Goal: Information Seeking & Learning: Learn about a topic

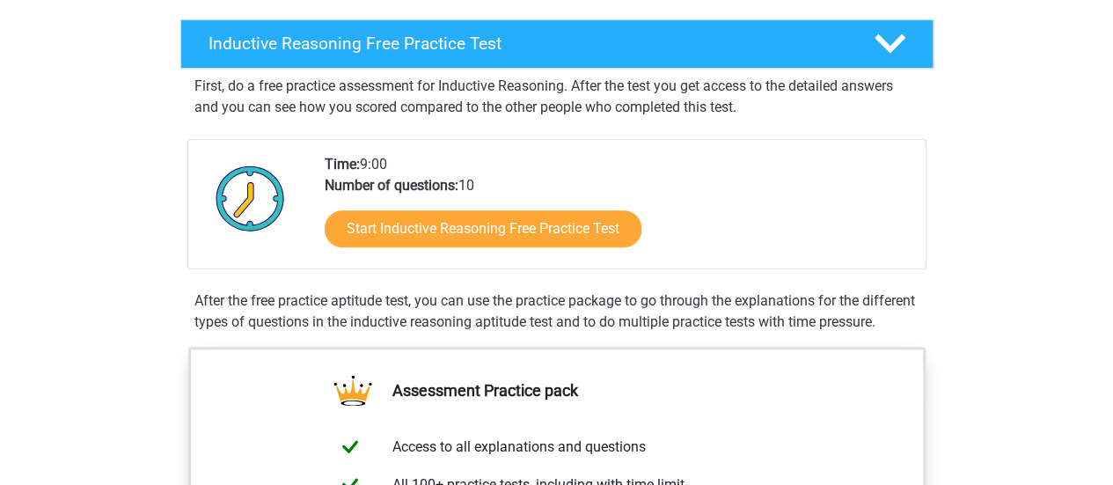
scroll to position [295, 0]
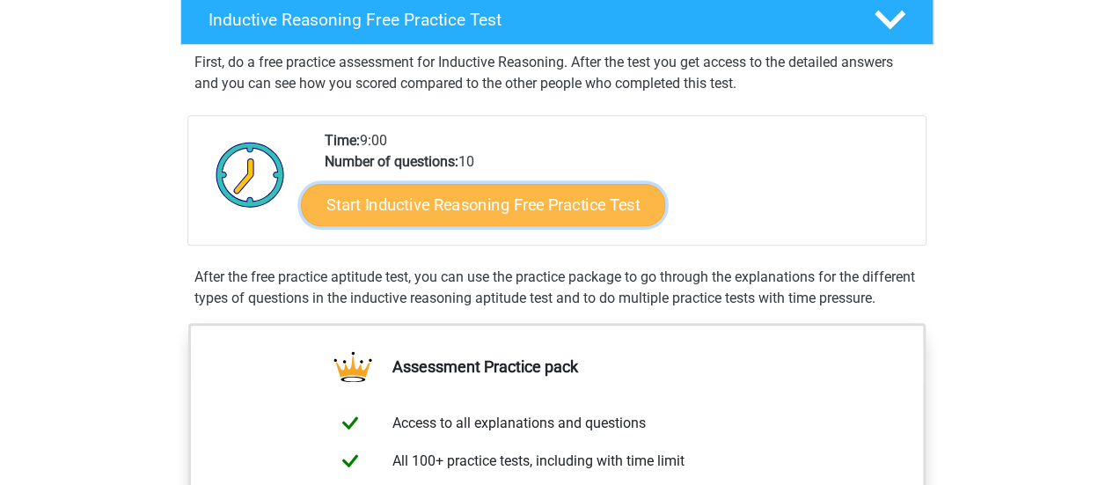
click at [554, 196] on link "Start Inductive Reasoning Free Practice Test" at bounding box center [483, 204] width 364 height 42
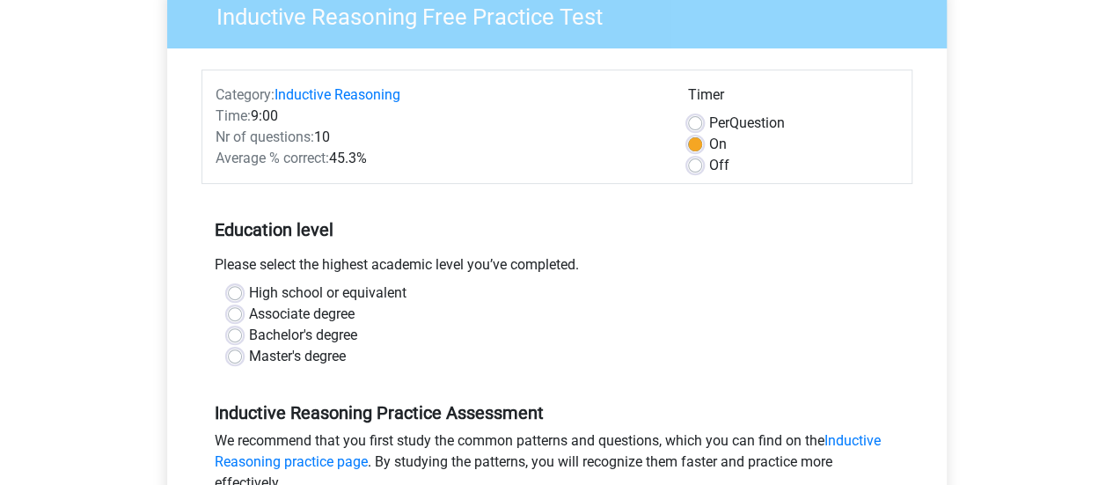
scroll to position [162, 0]
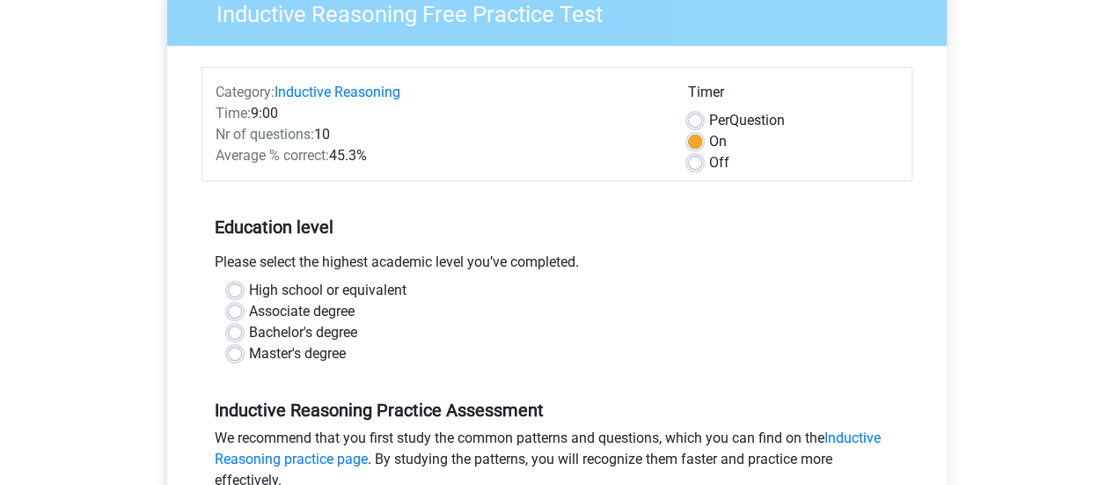
click at [249, 297] on label "High school or equivalent" at bounding box center [328, 290] width 158 height 21
click at [232, 297] on input "High school or equivalent" at bounding box center [235, 289] width 14 height 18
radio input "true"
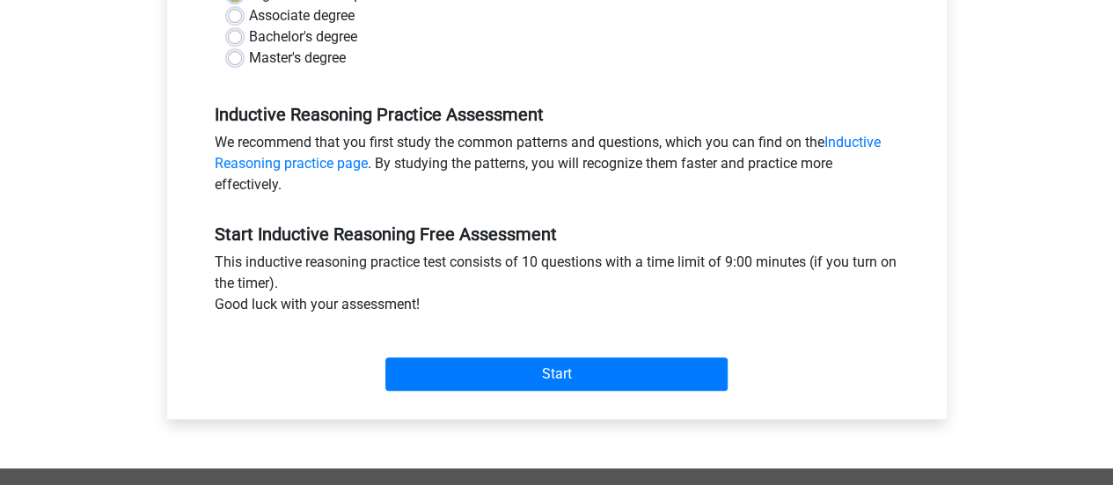
scroll to position [482, 0]
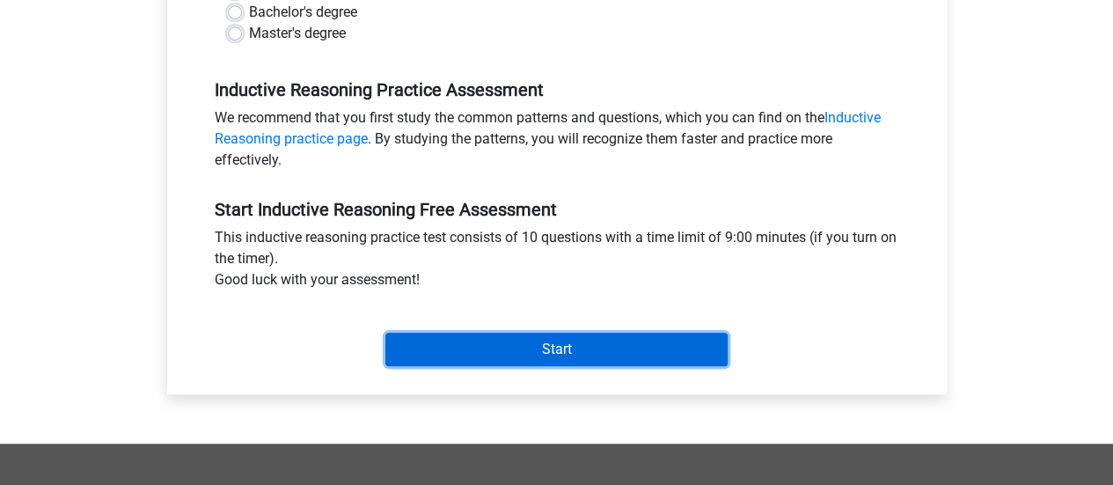
click at [485, 351] on input "Start" at bounding box center [556, 349] width 342 height 33
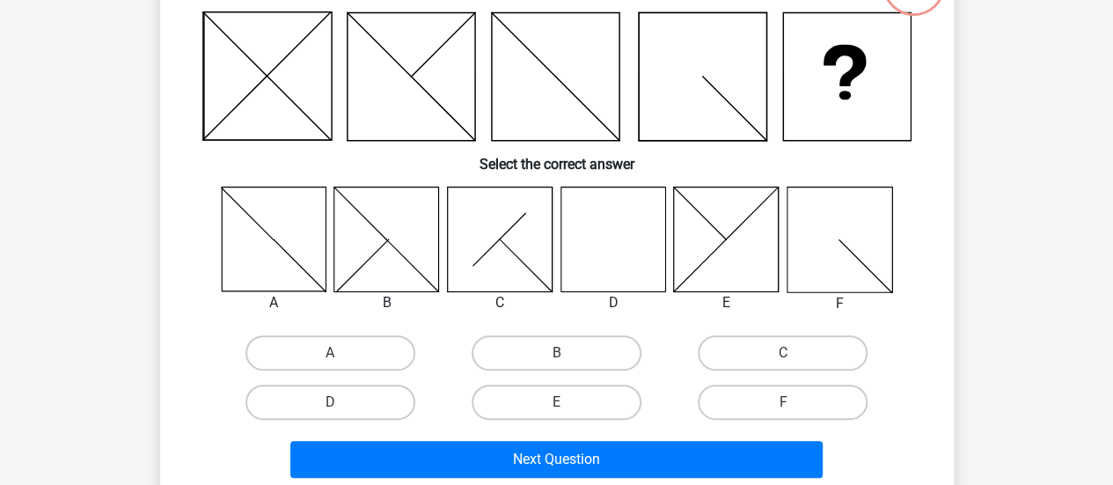
scroll to position [150, 0]
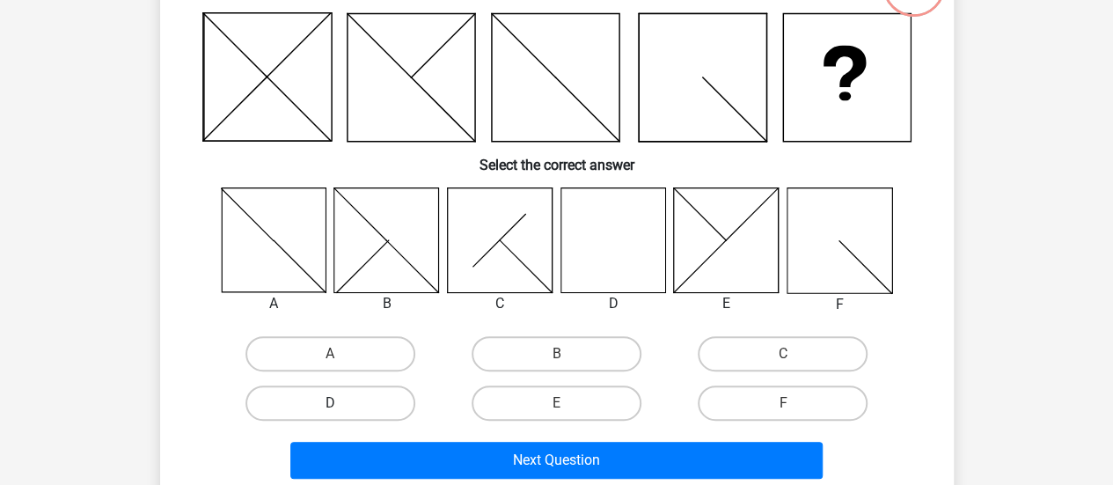
click at [348, 401] on label "D" at bounding box center [331, 402] width 170 height 35
click at [341, 403] on input "D" at bounding box center [335, 408] width 11 height 11
radio input "true"
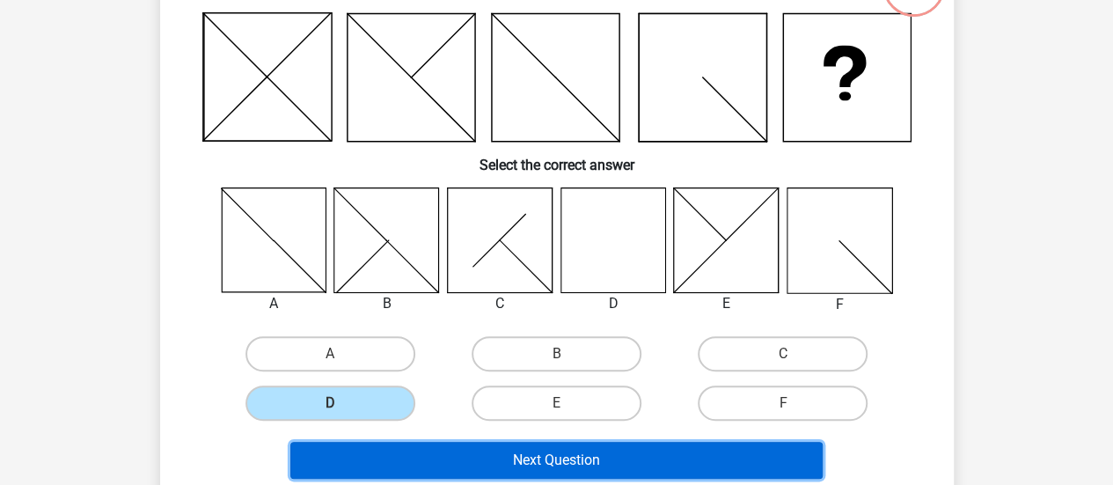
click at [489, 457] on button "Next Question" at bounding box center [556, 460] width 532 height 37
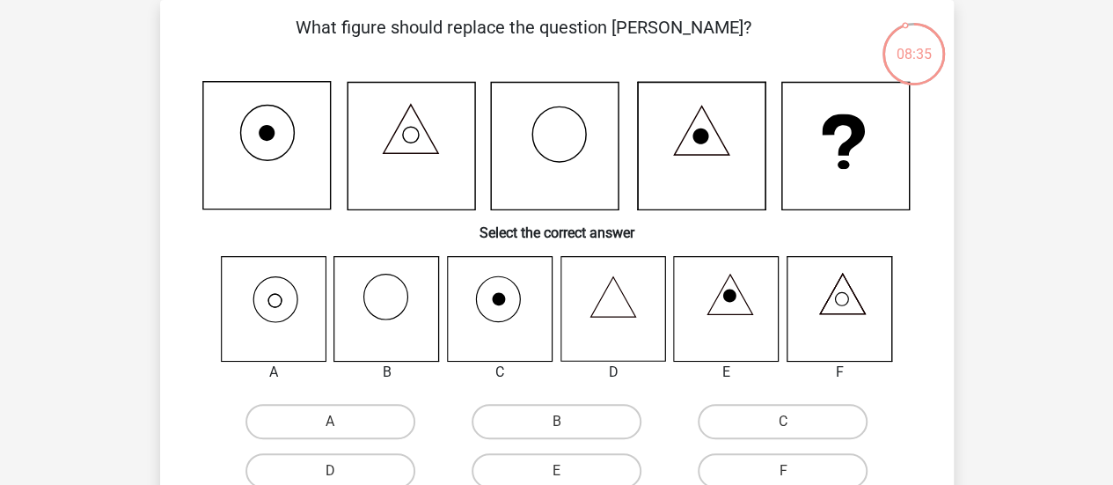
scroll to position [97, 0]
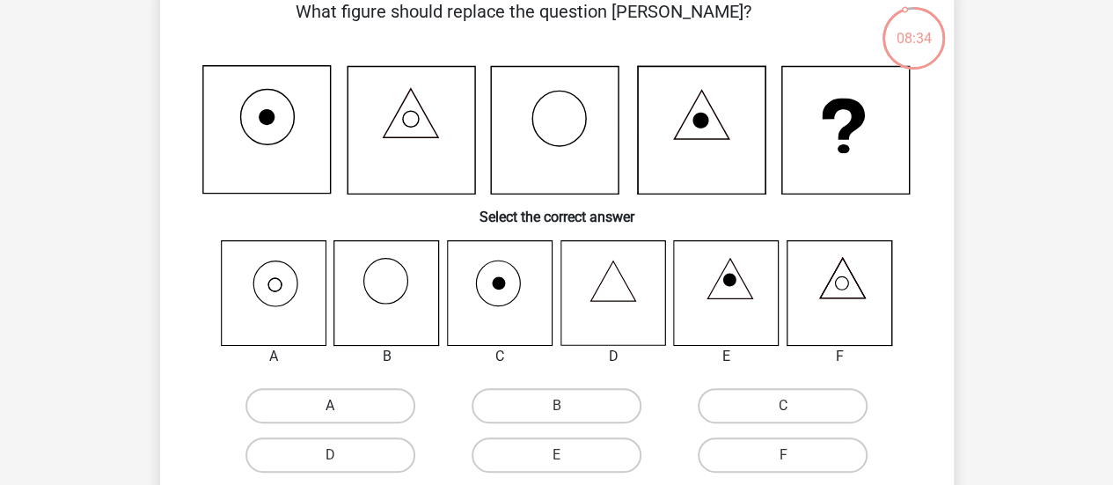
click at [354, 394] on label "A" at bounding box center [331, 405] width 170 height 35
click at [341, 406] on input "A" at bounding box center [335, 411] width 11 height 11
radio input "true"
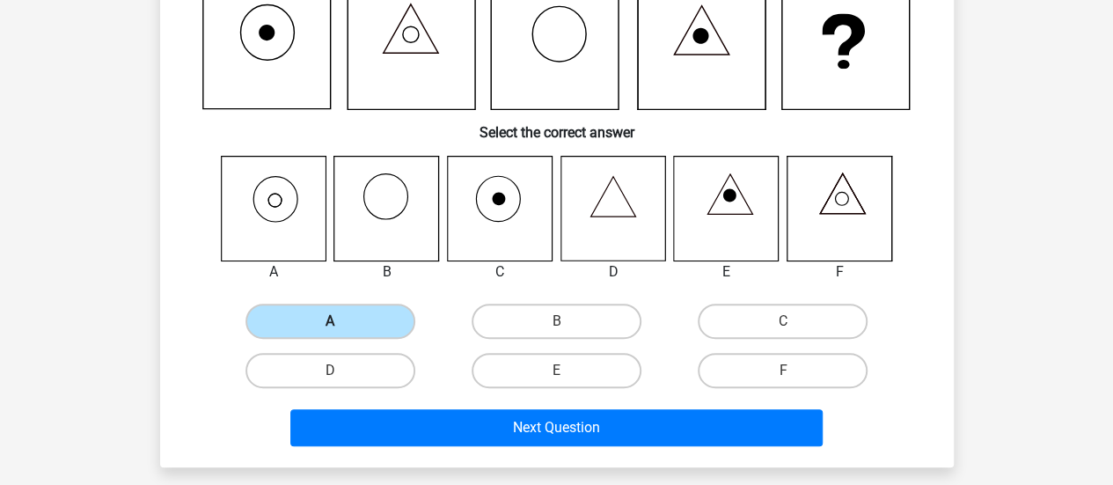
scroll to position [188, 0]
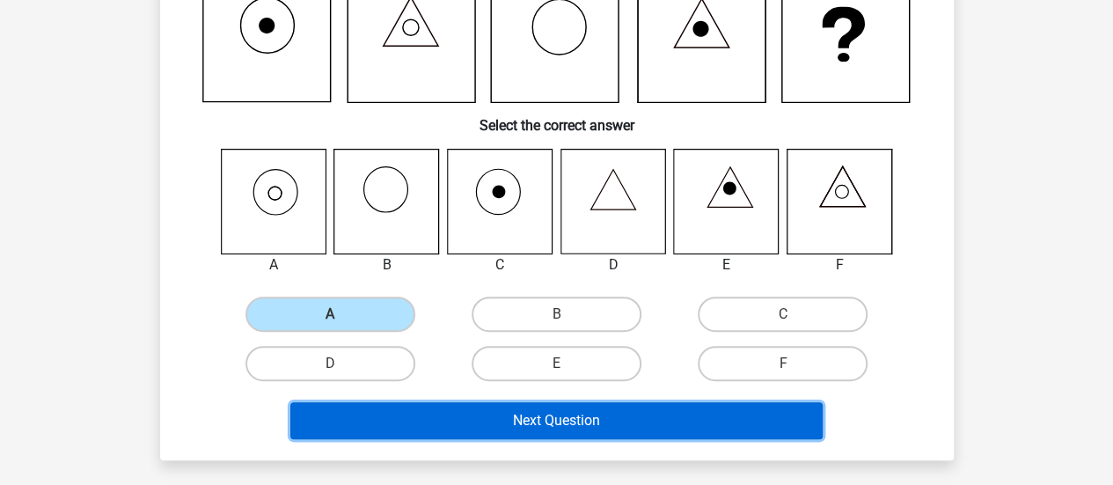
click at [546, 421] on button "Next Question" at bounding box center [556, 420] width 532 height 37
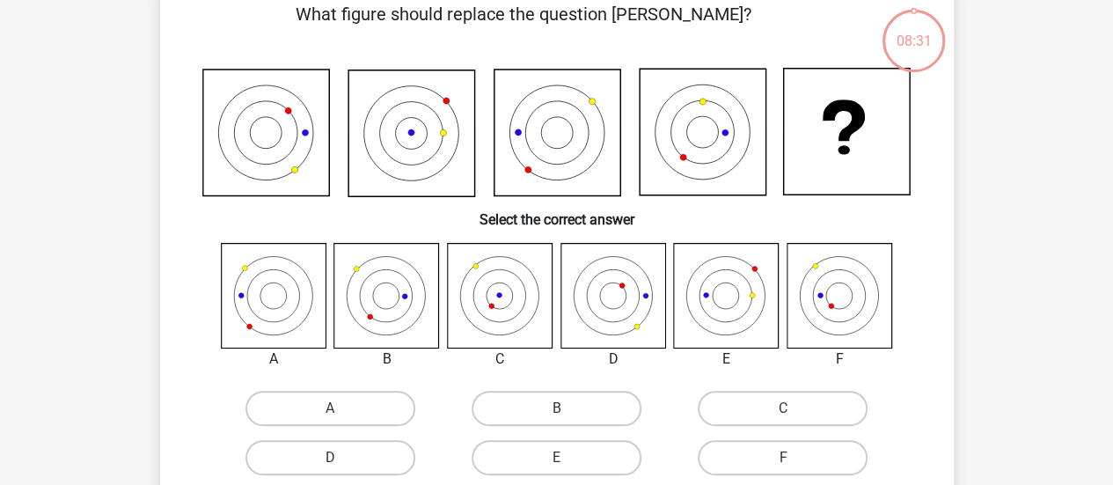
scroll to position [81, 0]
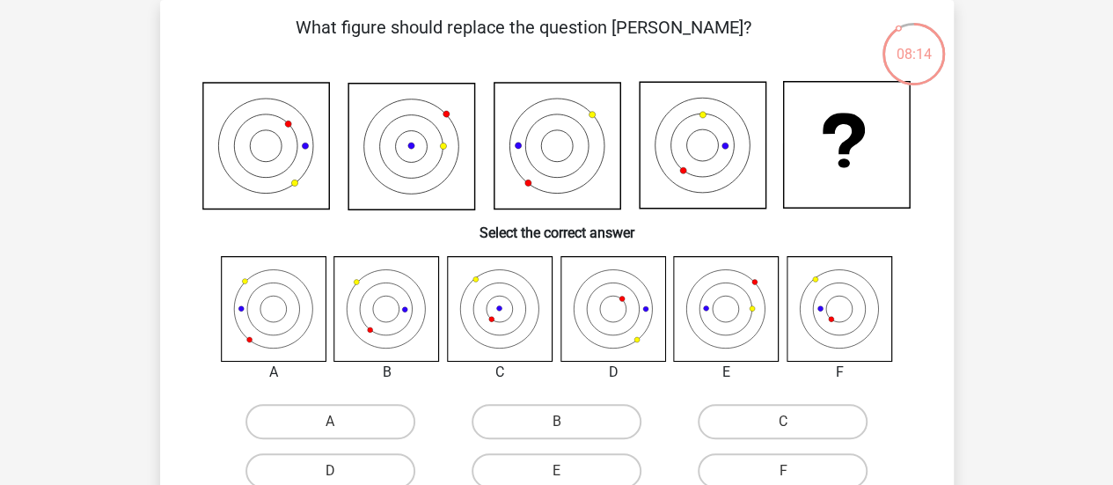
click at [324, 125] on icon at bounding box center [265, 146] width 127 height 127
click at [617, 342] on icon at bounding box center [613, 308] width 105 height 105
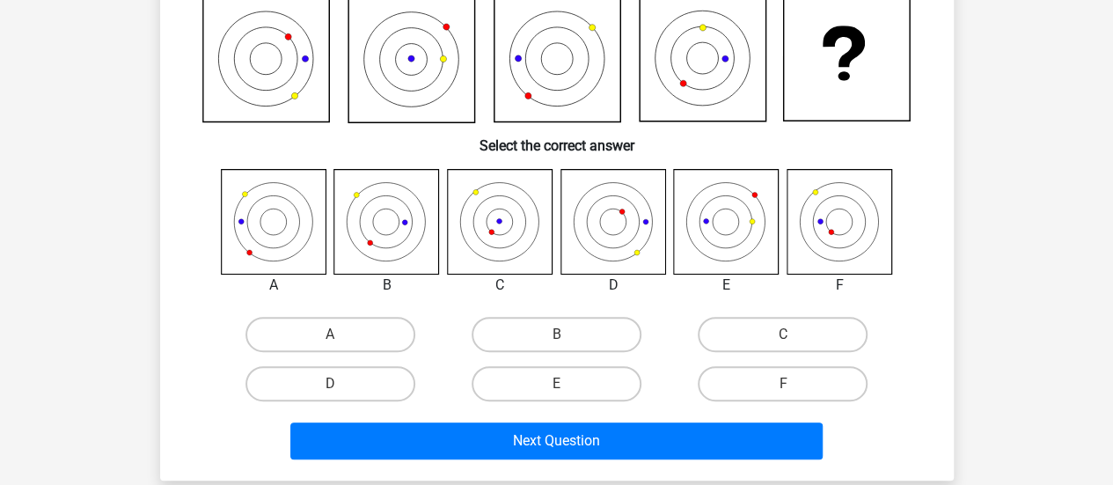
scroll to position [167, 0]
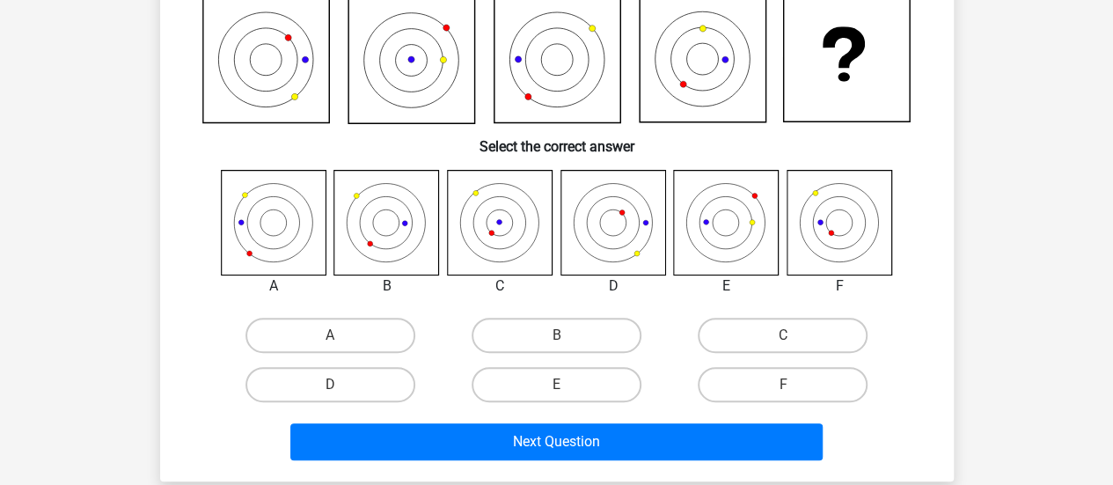
click at [378, 398] on label "D" at bounding box center [331, 384] width 170 height 35
click at [341, 396] on input "D" at bounding box center [335, 390] width 11 height 11
radio input "true"
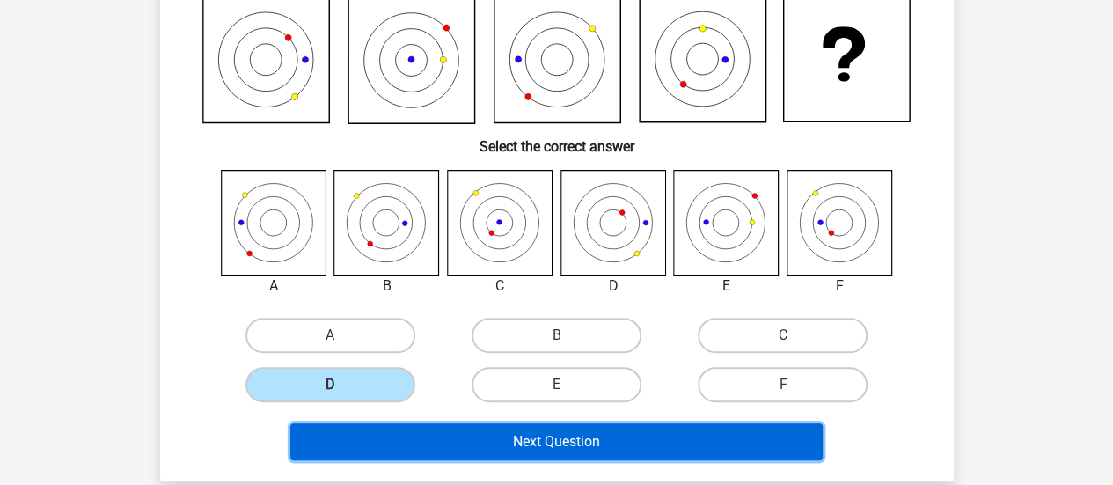
click at [410, 438] on button "Next Question" at bounding box center [556, 441] width 532 height 37
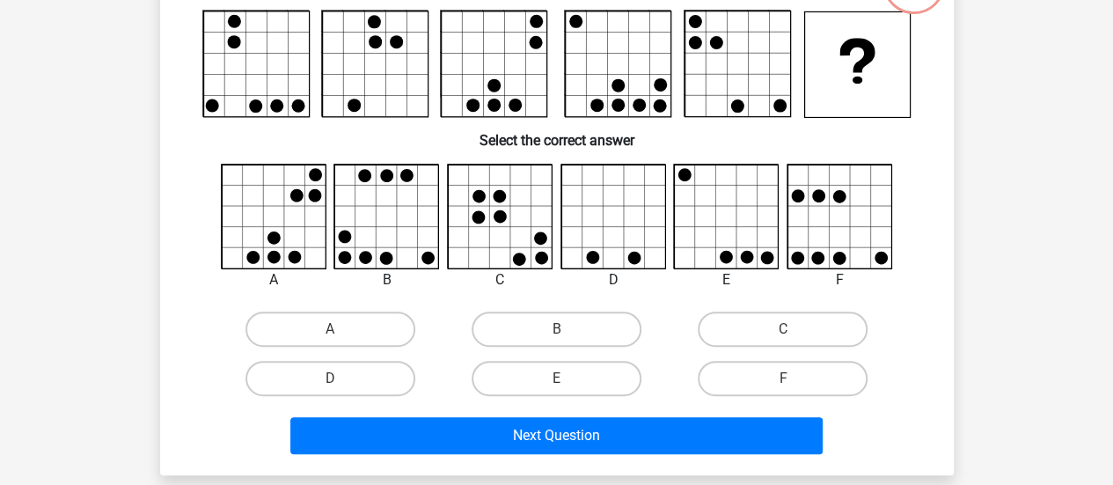
scroll to position [149, 0]
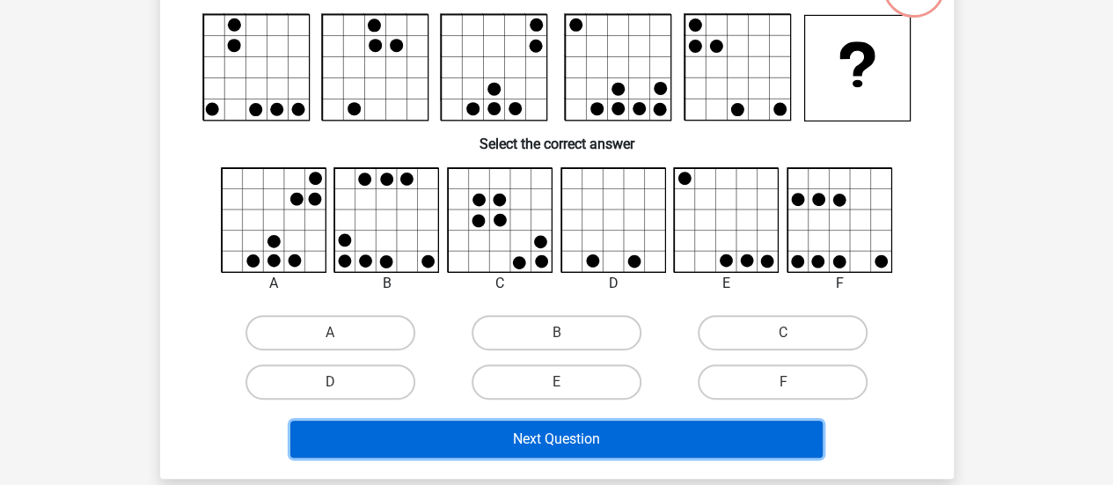
click at [584, 427] on button "Next Question" at bounding box center [556, 439] width 532 height 37
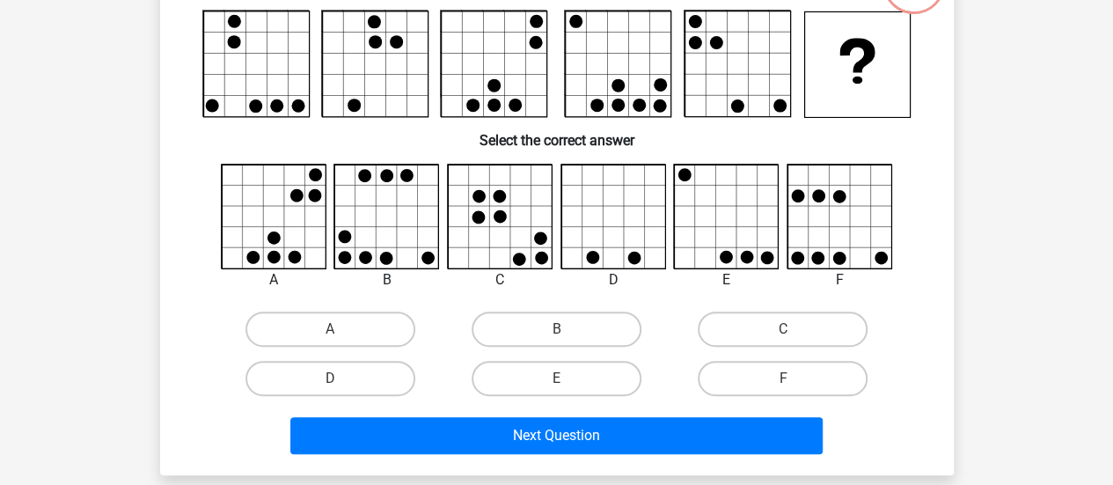
scroll to position [153, 0]
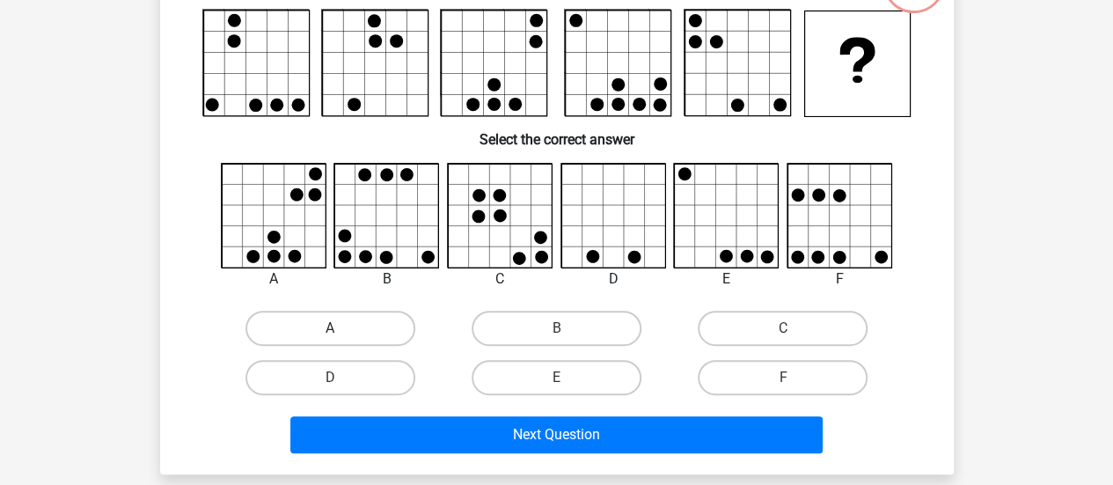
click at [348, 325] on label "A" at bounding box center [331, 328] width 170 height 35
click at [341, 328] on input "A" at bounding box center [335, 333] width 11 height 11
radio input "true"
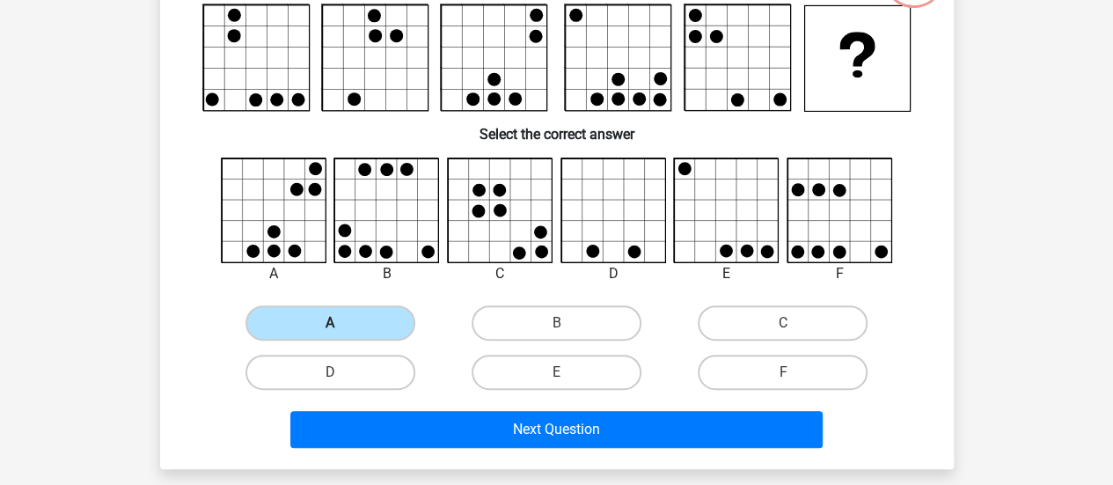
scroll to position [159, 0]
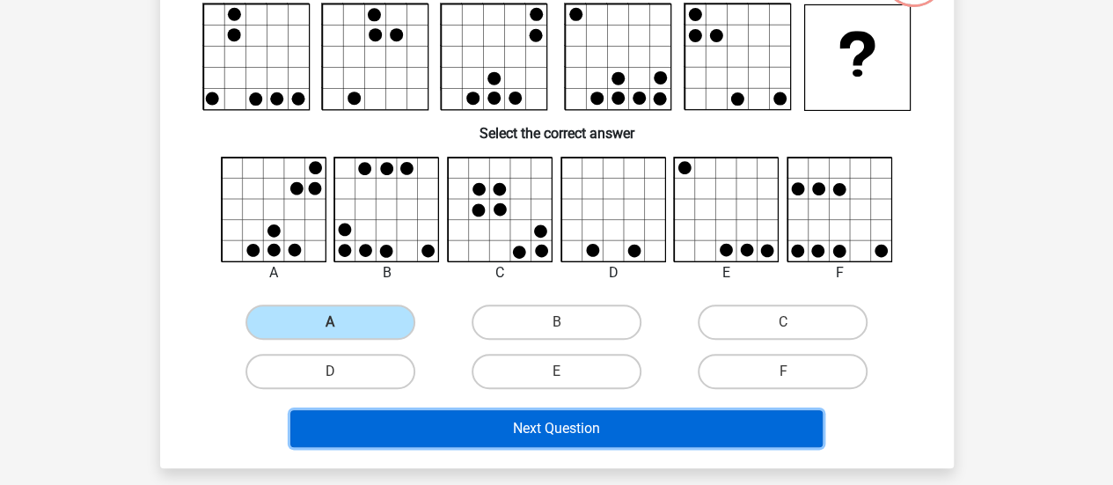
click at [461, 426] on button "Next Question" at bounding box center [556, 428] width 532 height 37
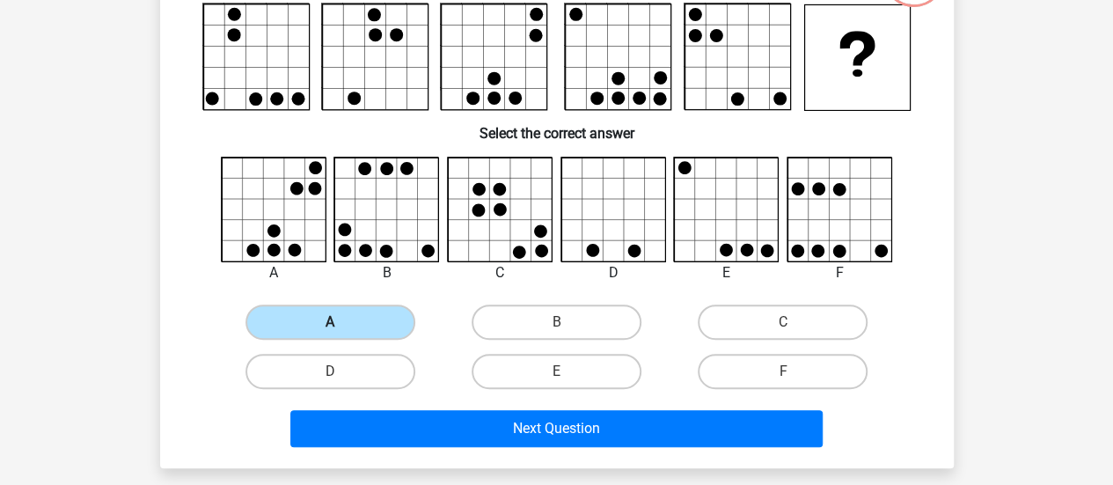
click at [352, 326] on label "A" at bounding box center [331, 321] width 170 height 35
click at [341, 326] on input "A" at bounding box center [335, 327] width 11 height 11
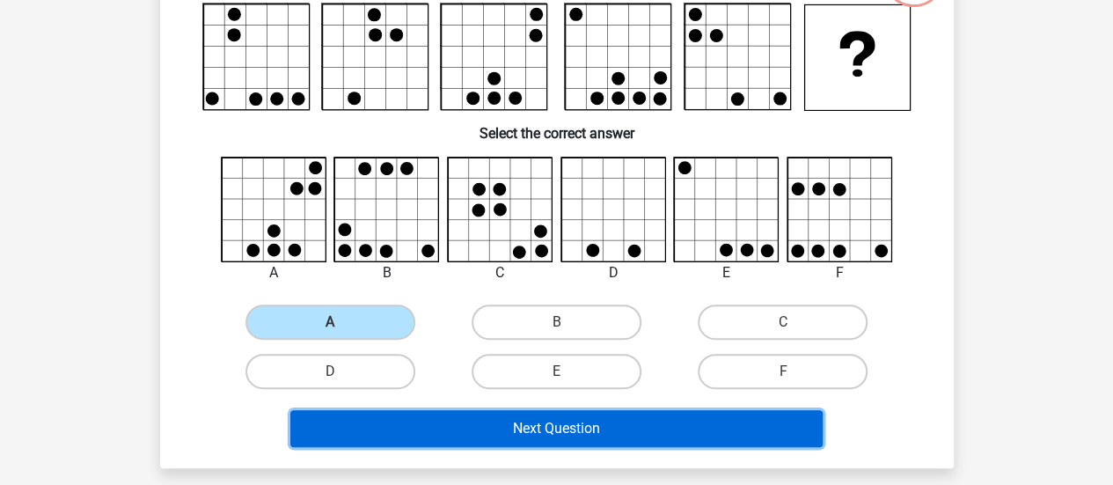
click at [448, 423] on button "Next Question" at bounding box center [556, 428] width 532 height 37
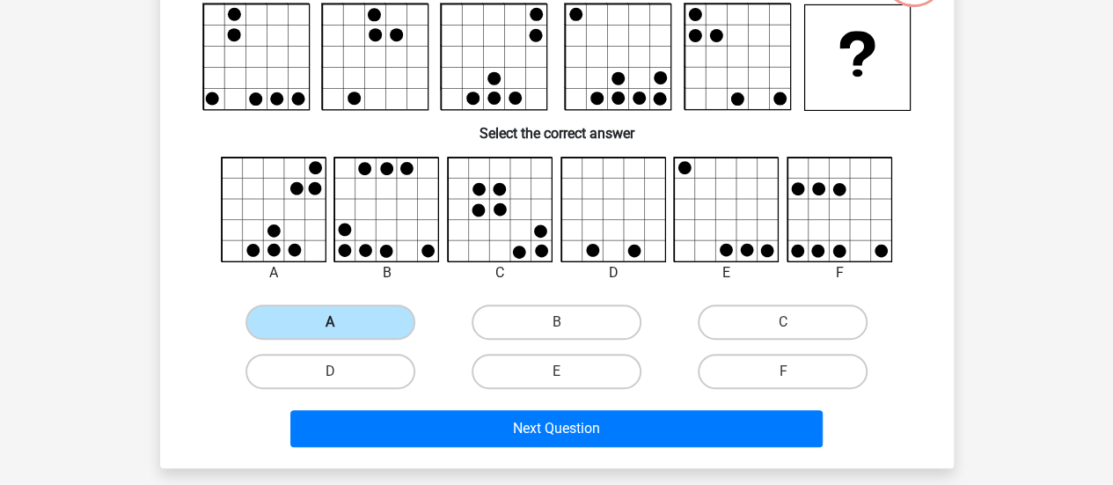
click at [347, 319] on label "A" at bounding box center [331, 321] width 170 height 35
click at [341, 322] on input "A" at bounding box center [335, 327] width 11 height 11
click at [347, 319] on label "A" at bounding box center [331, 321] width 170 height 35
click at [341, 322] on input "A" at bounding box center [335, 327] width 11 height 11
click at [348, 330] on label "A" at bounding box center [331, 321] width 170 height 35
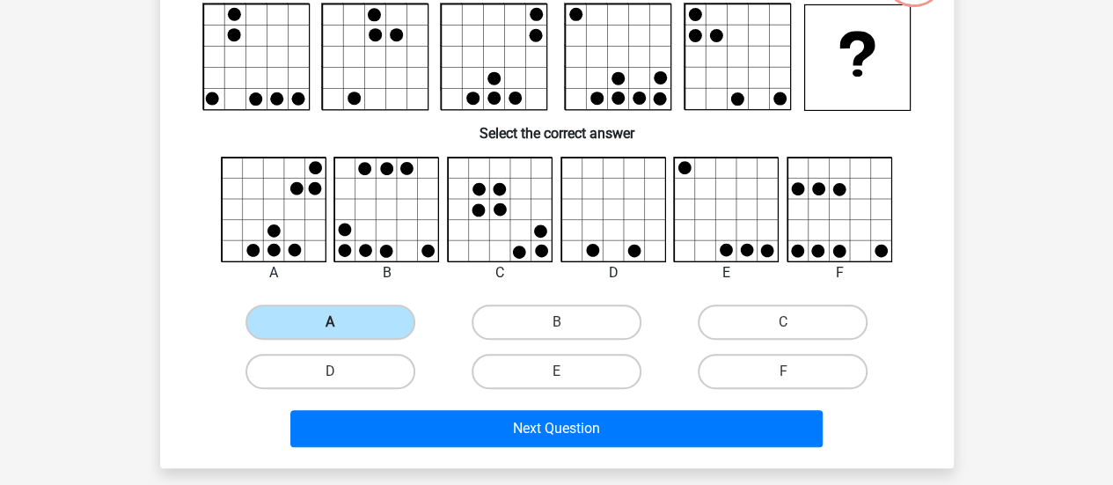
click at [341, 330] on input "A" at bounding box center [335, 327] width 11 height 11
click at [493, 328] on label "B" at bounding box center [557, 321] width 170 height 35
click at [556, 328] on input "B" at bounding box center [561, 327] width 11 height 11
radio input "true"
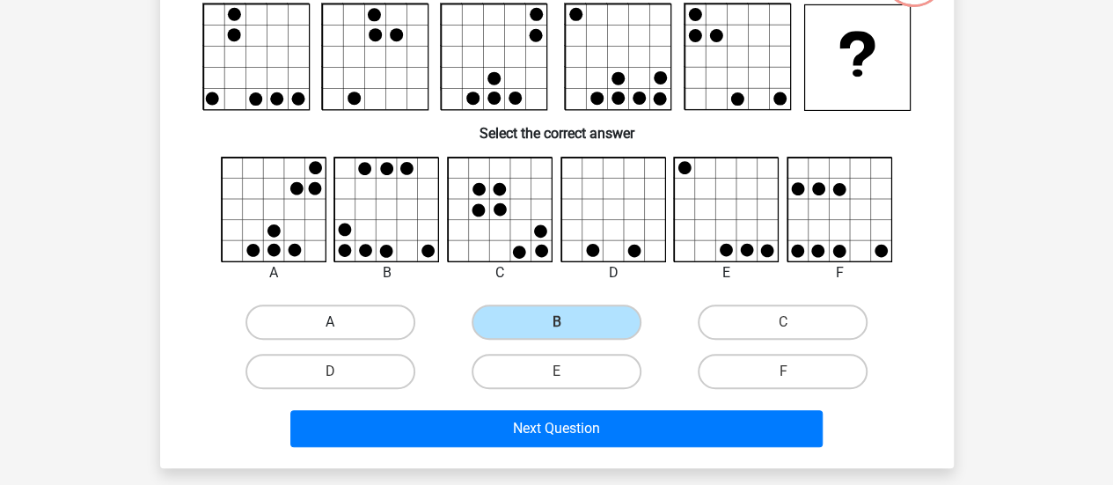
click at [344, 320] on label "A" at bounding box center [331, 321] width 170 height 35
click at [341, 322] on input "A" at bounding box center [335, 327] width 11 height 11
radio input "true"
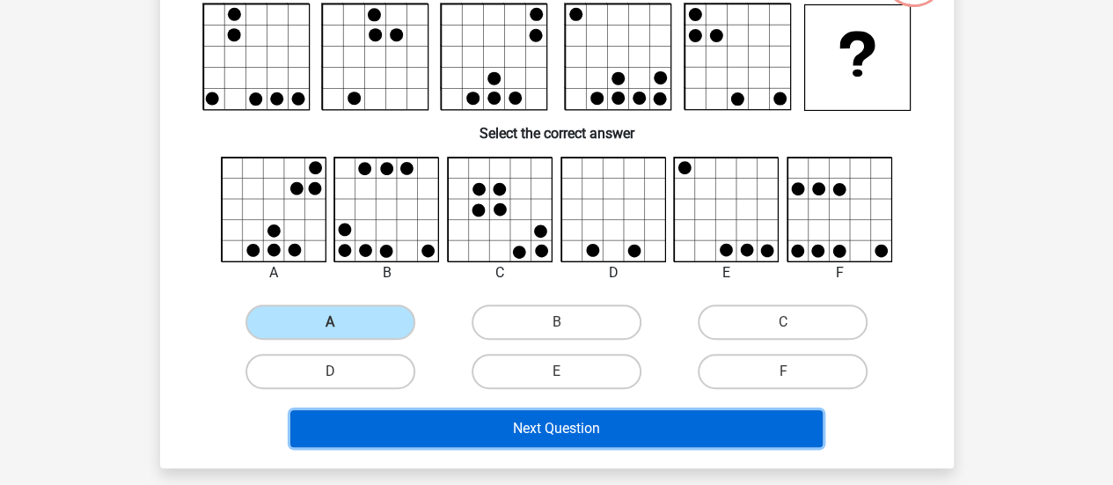
click at [475, 434] on button "Next Question" at bounding box center [556, 428] width 532 height 37
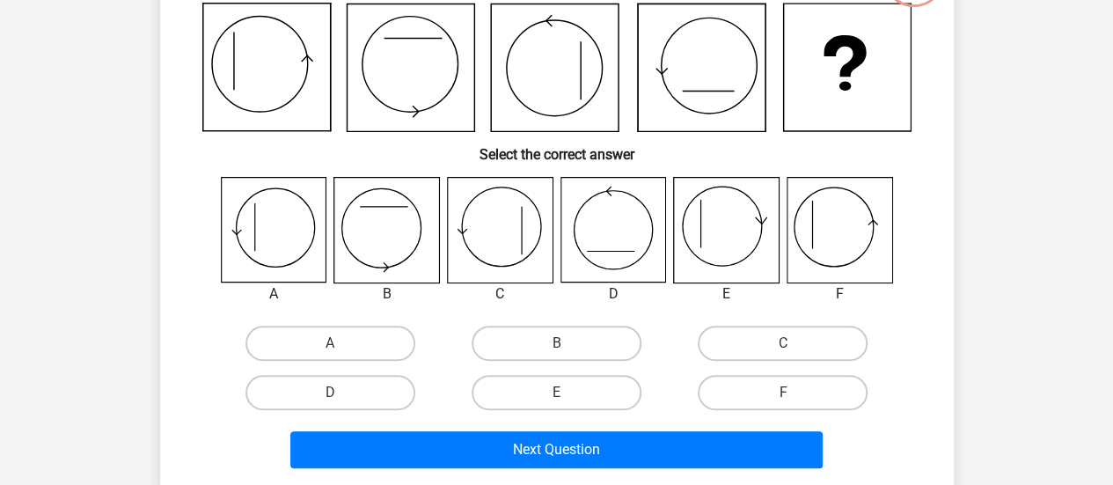
scroll to position [81, 0]
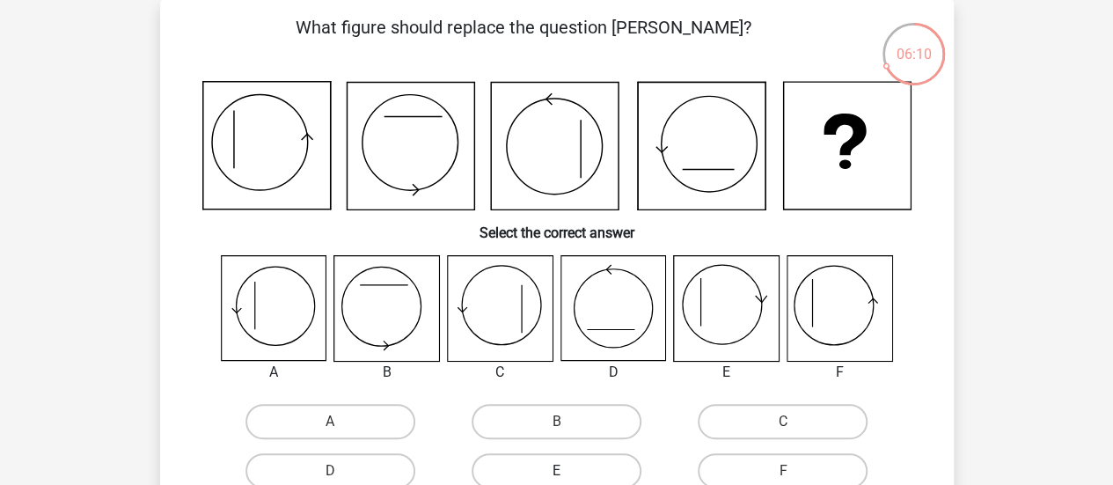
click at [591, 468] on label "E" at bounding box center [557, 470] width 170 height 35
click at [568, 471] on input "E" at bounding box center [561, 476] width 11 height 11
radio input "true"
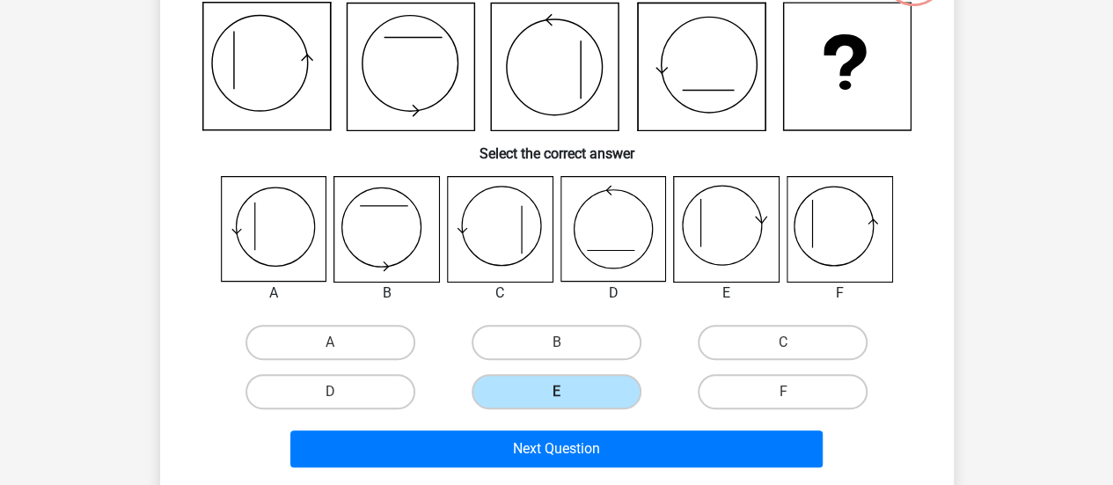
scroll to position [161, 0]
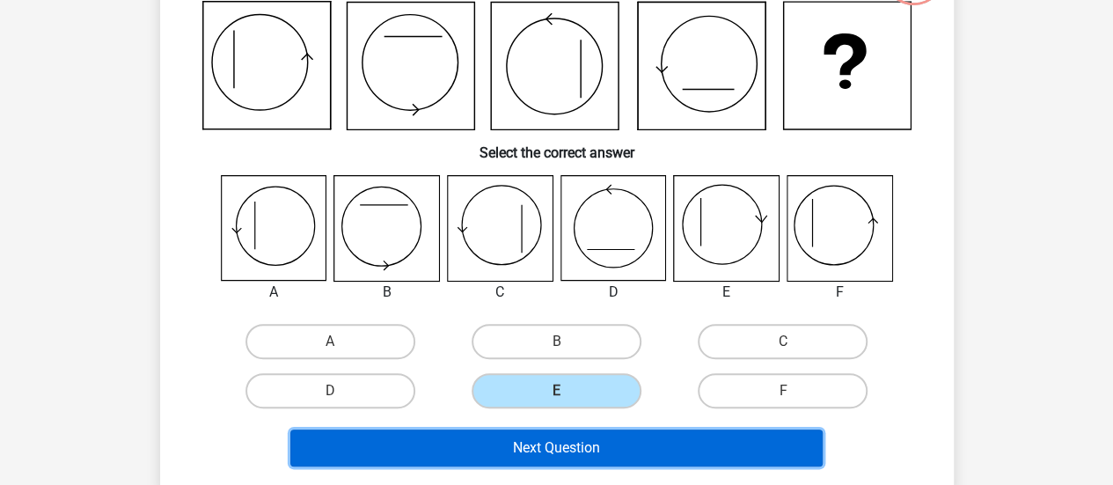
click at [561, 448] on button "Next Question" at bounding box center [556, 447] width 532 height 37
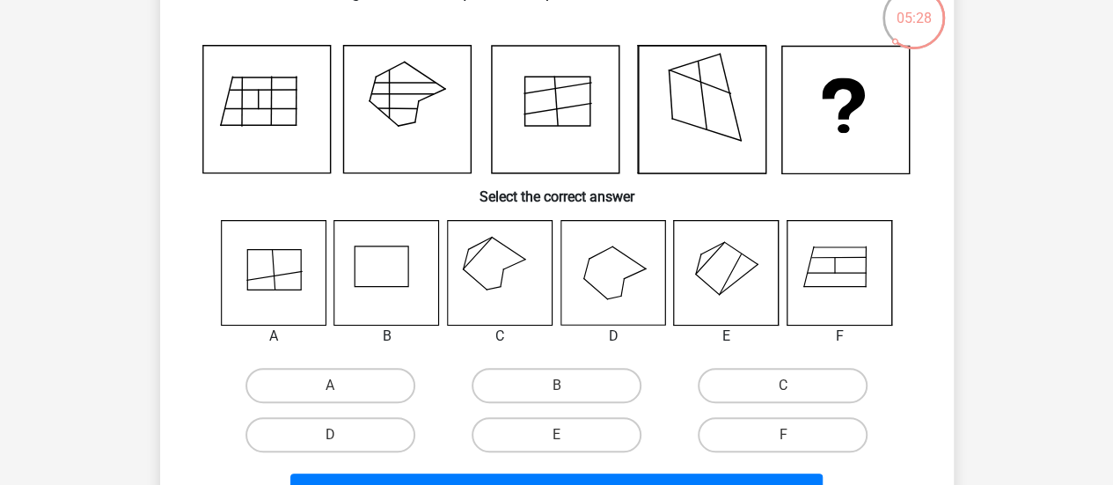
scroll to position [118, 0]
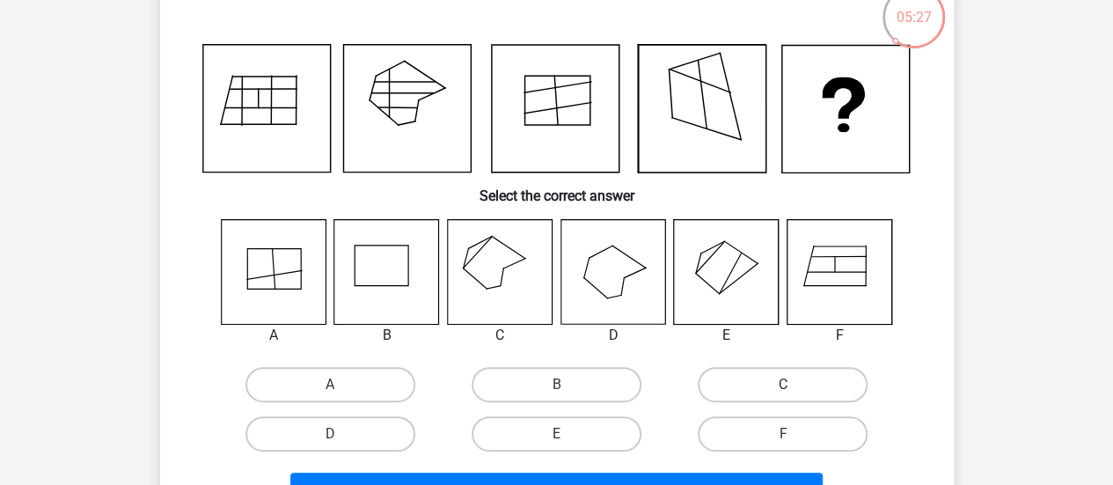
click at [741, 383] on label "C" at bounding box center [783, 384] width 170 height 35
click at [783, 385] on input "C" at bounding box center [788, 390] width 11 height 11
radio input "true"
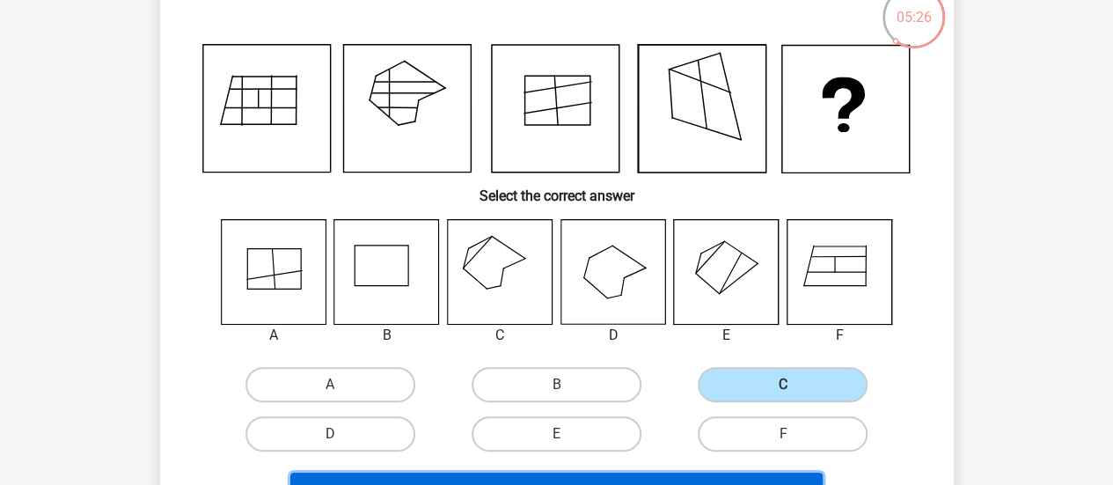
click at [637, 476] on button "Next Question" at bounding box center [556, 491] width 532 height 37
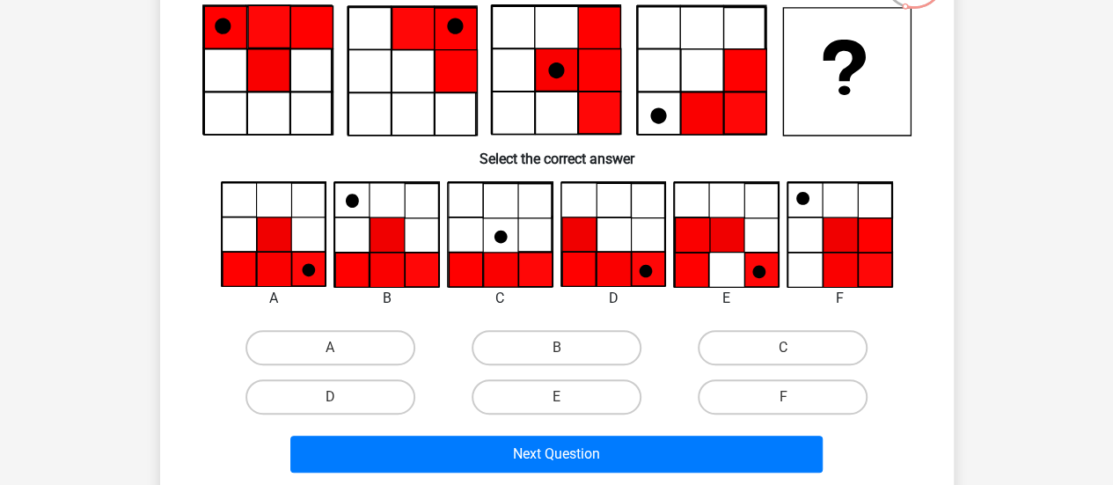
scroll to position [158, 0]
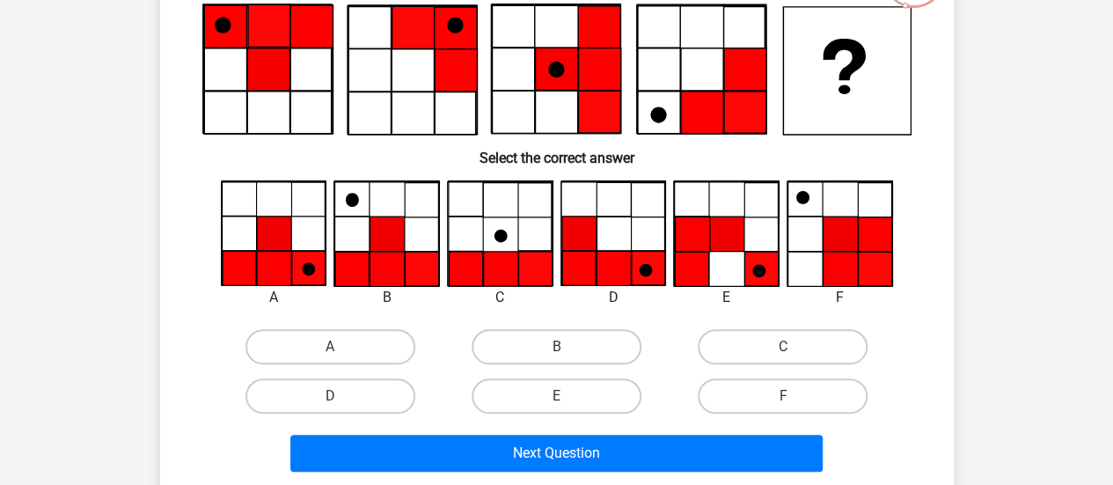
click at [521, 373] on div "E" at bounding box center [556, 395] width 226 height 49
click at [507, 360] on label "B" at bounding box center [557, 346] width 170 height 35
click at [556, 358] on input "B" at bounding box center [561, 352] width 11 height 11
radio input "true"
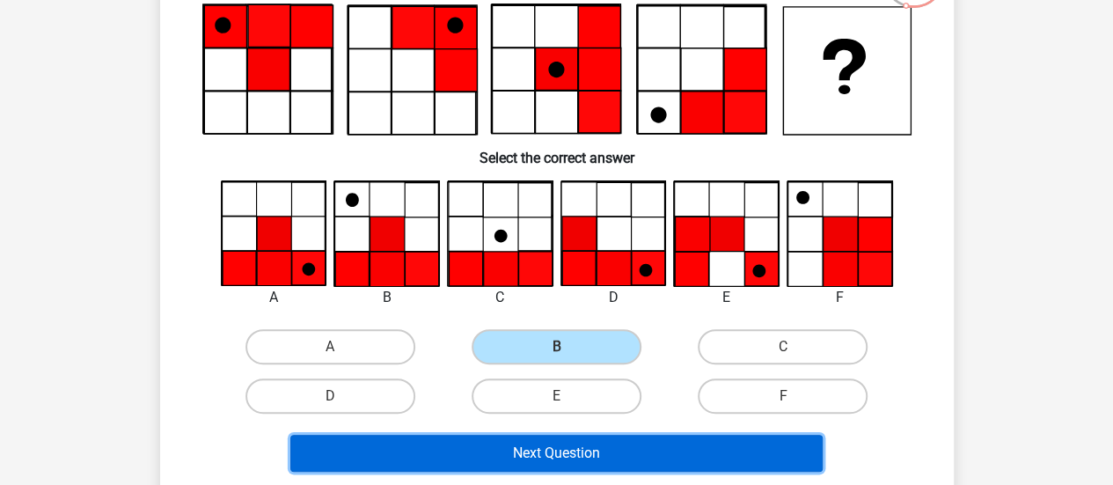
click at [512, 451] on button "Next Question" at bounding box center [556, 453] width 532 height 37
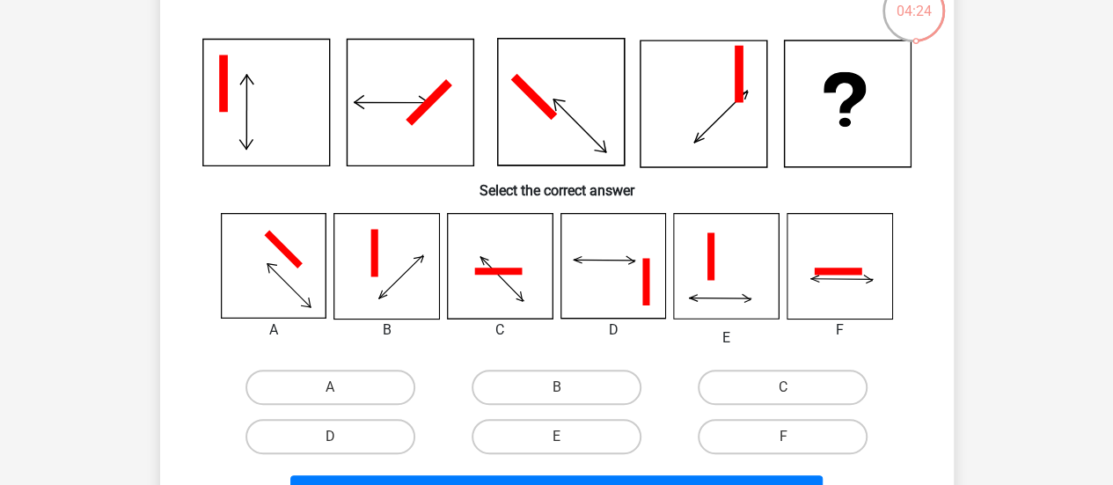
scroll to position [126, 0]
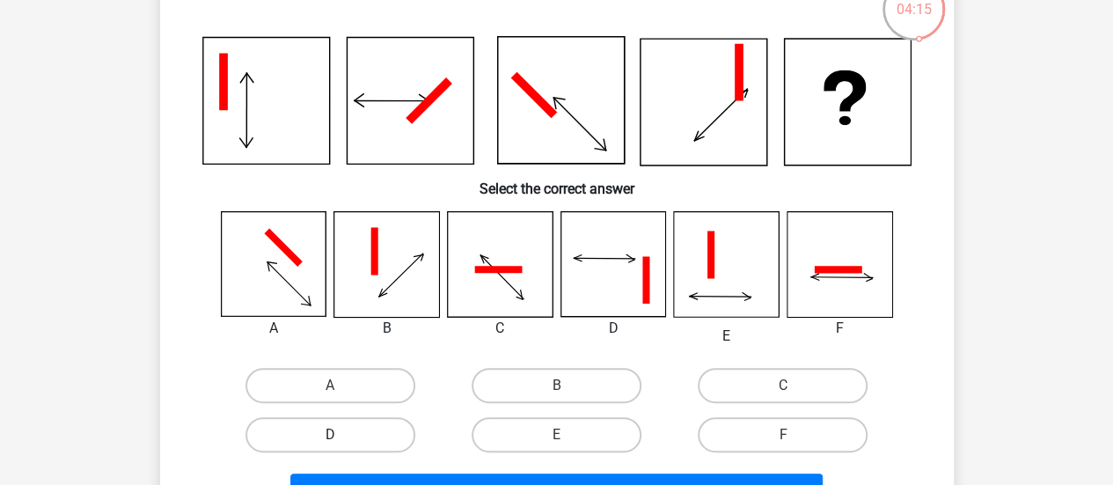
click at [355, 418] on label "D" at bounding box center [331, 434] width 170 height 35
click at [341, 435] on input "D" at bounding box center [335, 440] width 11 height 11
radio input "true"
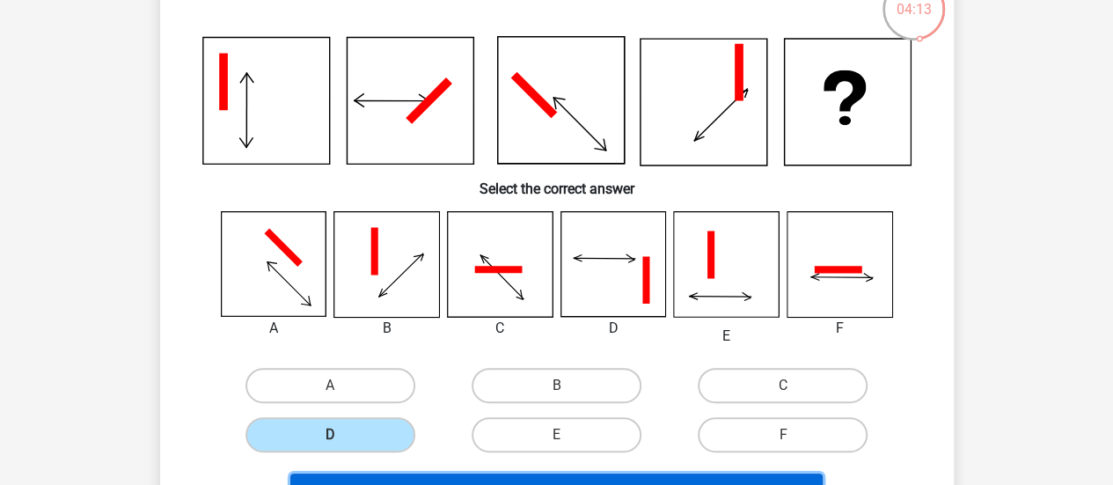
click at [443, 476] on button "Next Question" at bounding box center [556, 491] width 532 height 37
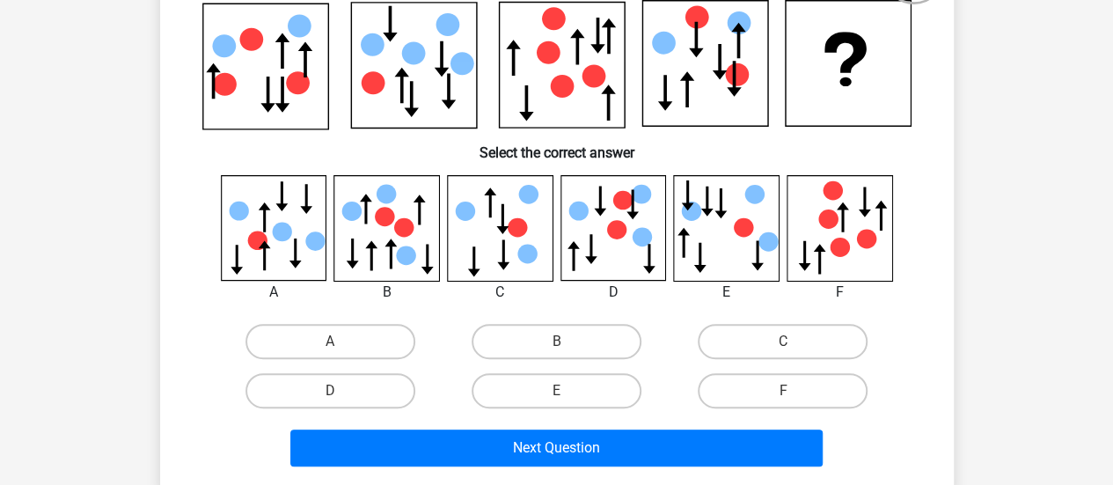
scroll to position [178, 0]
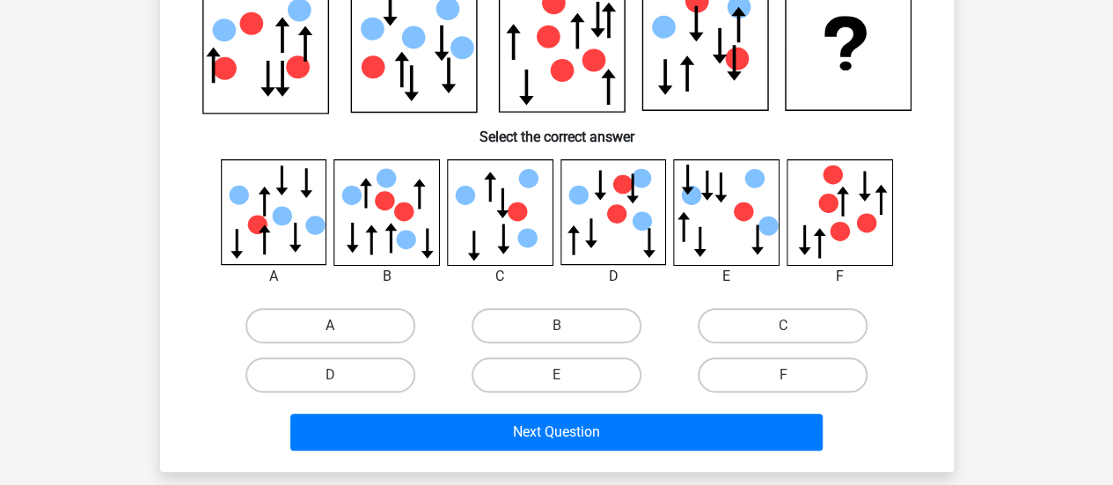
click at [341, 332] on label "A" at bounding box center [331, 325] width 170 height 35
click at [341, 332] on input "A" at bounding box center [335, 331] width 11 height 11
radio input "true"
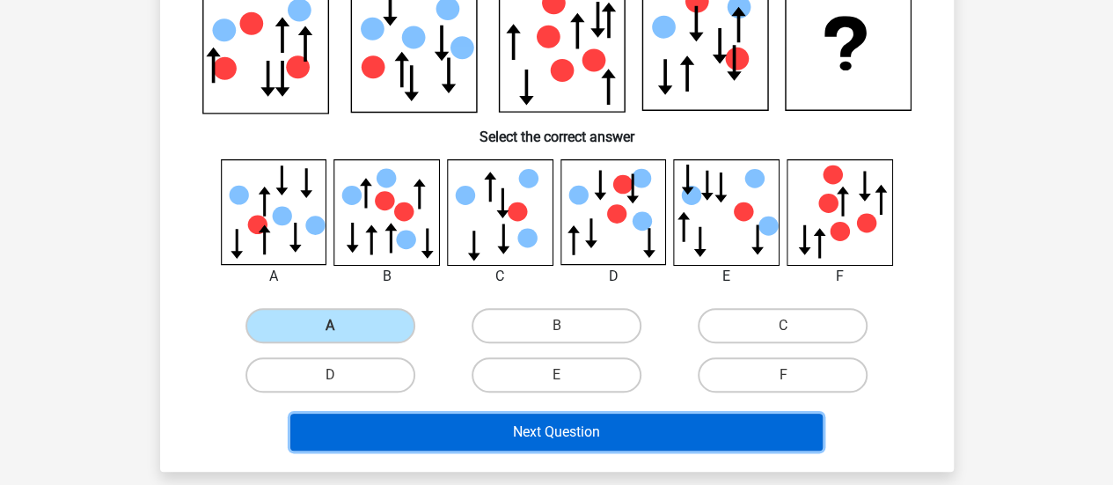
click at [443, 425] on button "Next Question" at bounding box center [556, 432] width 532 height 37
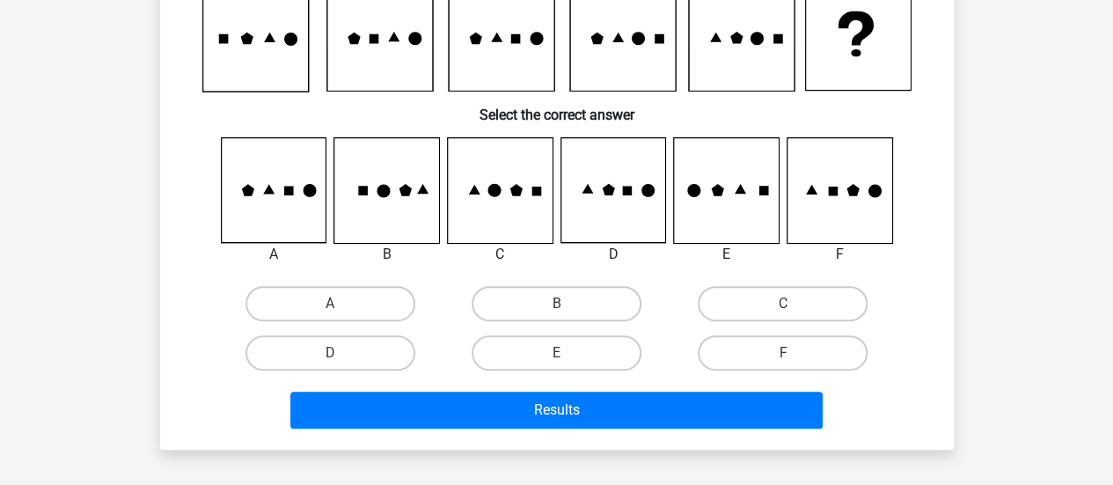
scroll to position [81, 0]
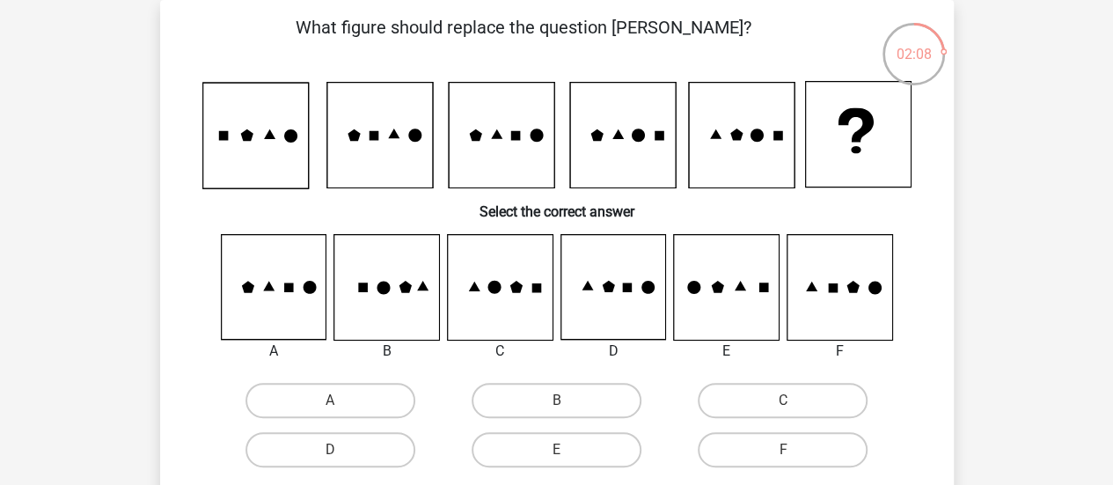
click at [764, 418] on div "C" at bounding box center [783, 400] width 226 height 49
click at [736, 393] on label "C" at bounding box center [783, 400] width 170 height 35
click at [783, 400] on input "C" at bounding box center [788, 405] width 11 height 11
radio input "true"
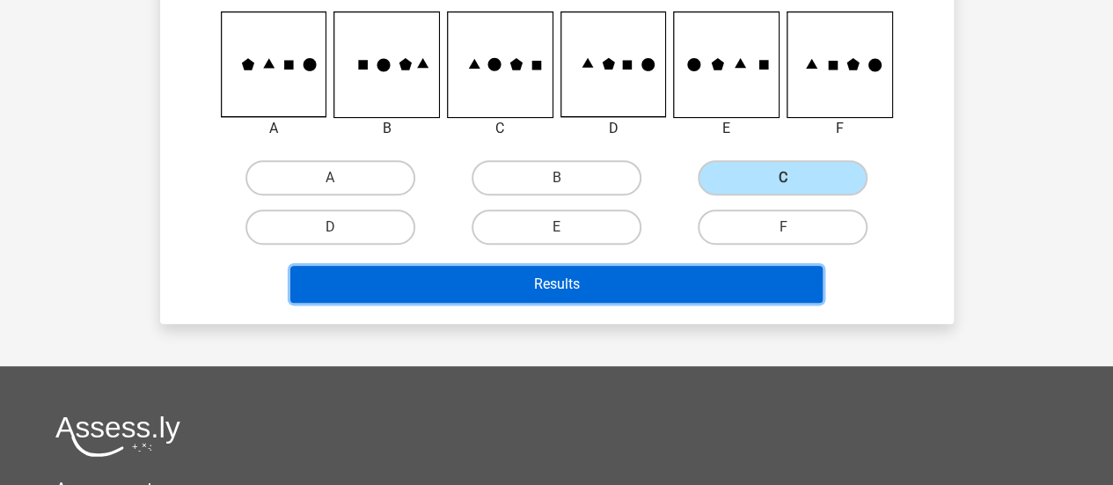
click at [627, 281] on button "Results" at bounding box center [556, 284] width 532 height 37
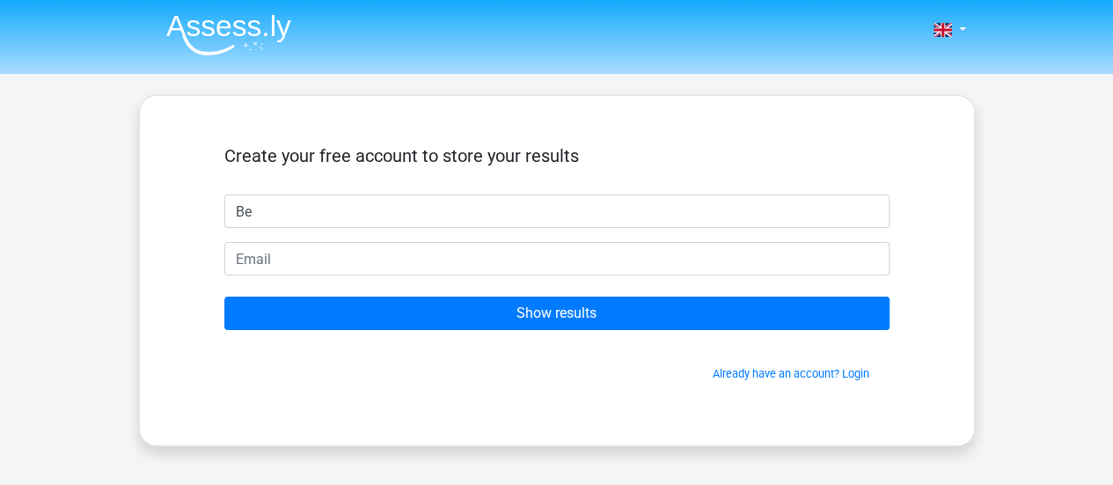
type input "B"
type input "Bella"
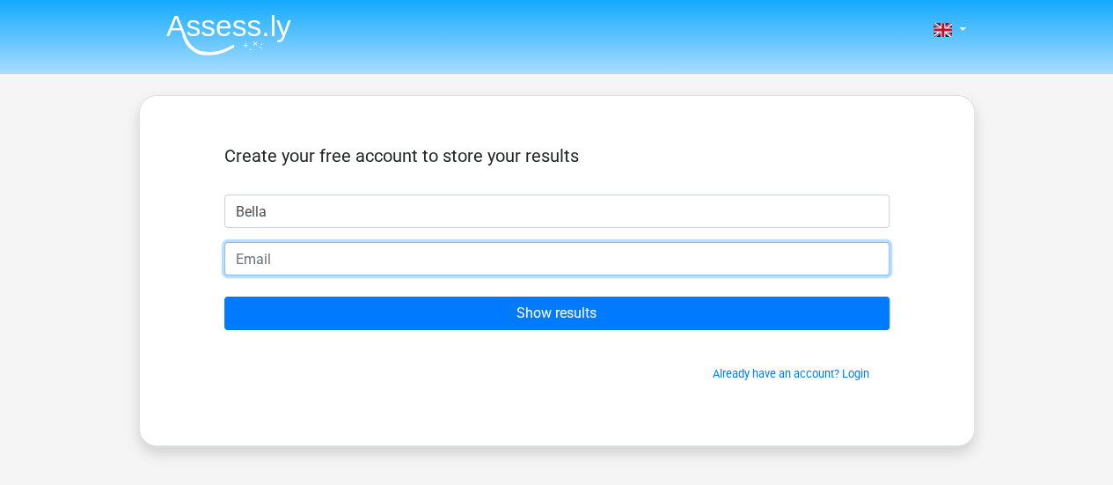
click at [596, 268] on input "email" at bounding box center [556, 258] width 665 height 33
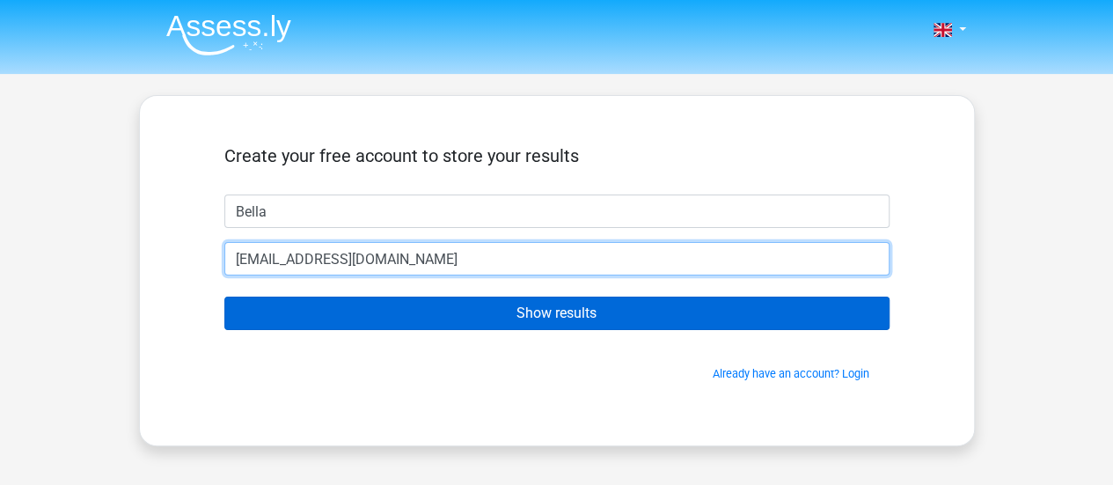
type input "bellagusain7@gmail.com"
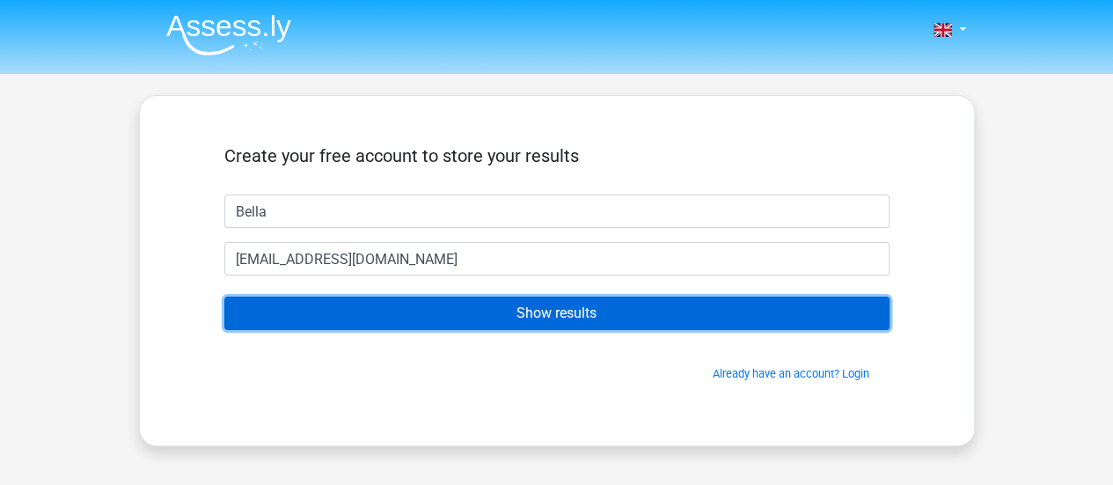
click at [577, 315] on input "Show results" at bounding box center [556, 313] width 665 height 33
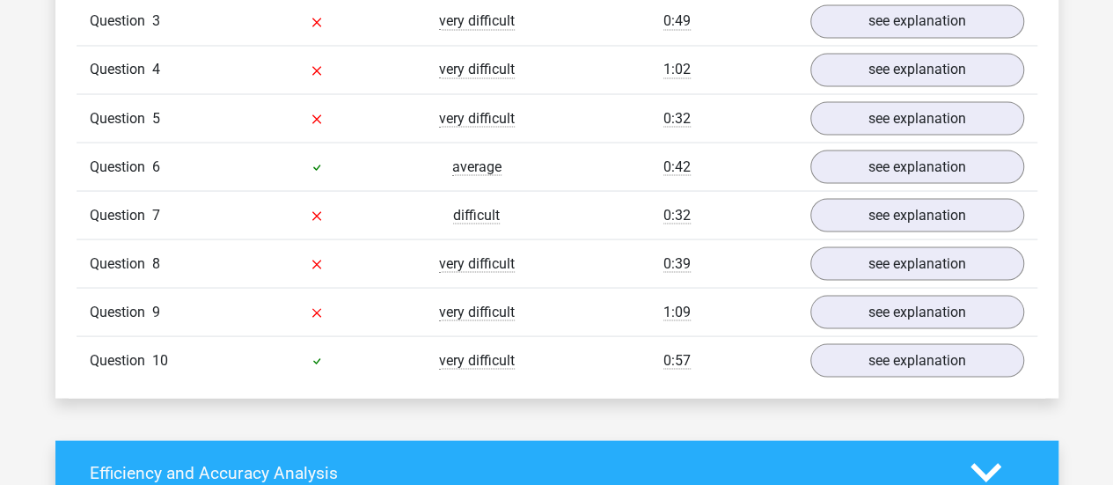
scroll to position [1558, 0]
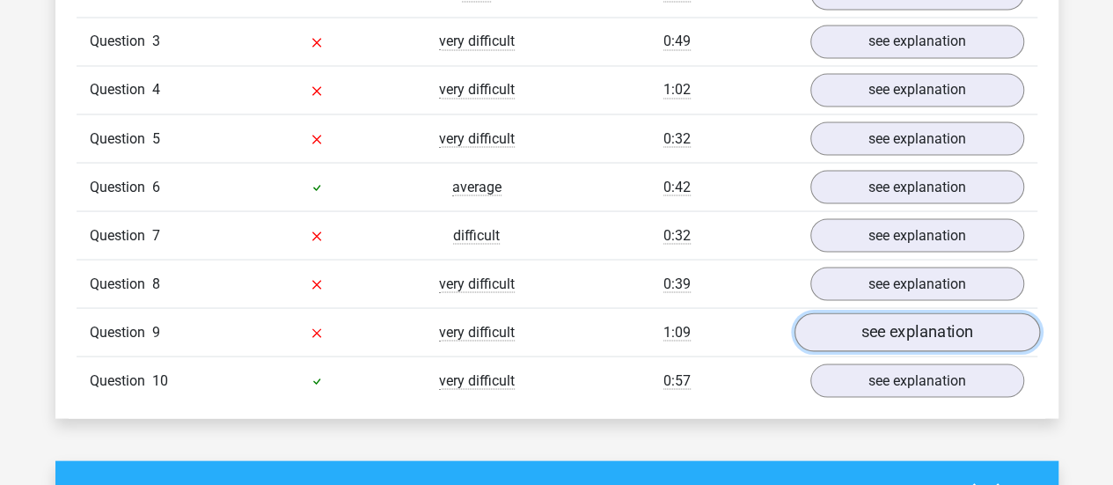
click at [906, 314] on link "see explanation" at bounding box center [917, 331] width 246 height 39
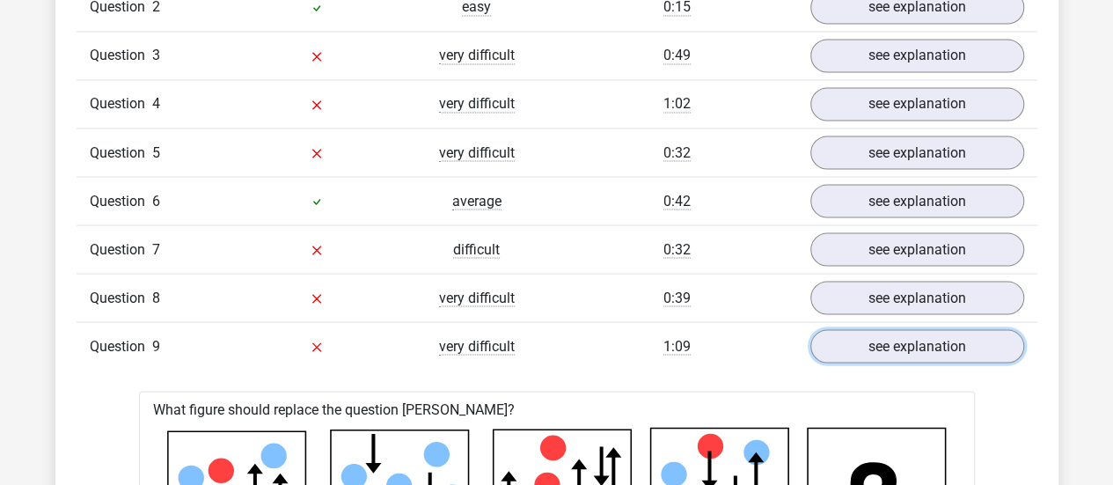
scroll to position [1545, 0]
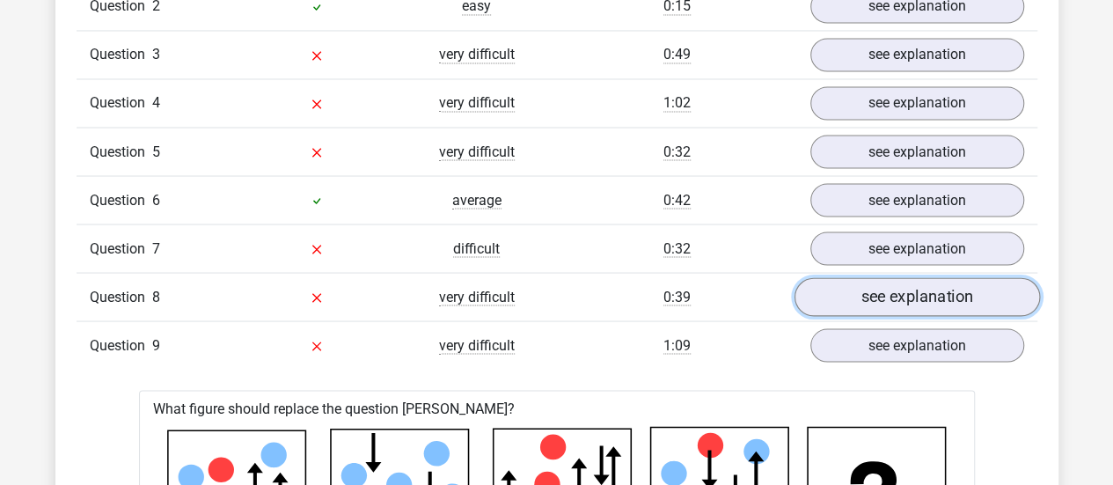
click at [830, 294] on link "see explanation" at bounding box center [917, 296] width 246 height 39
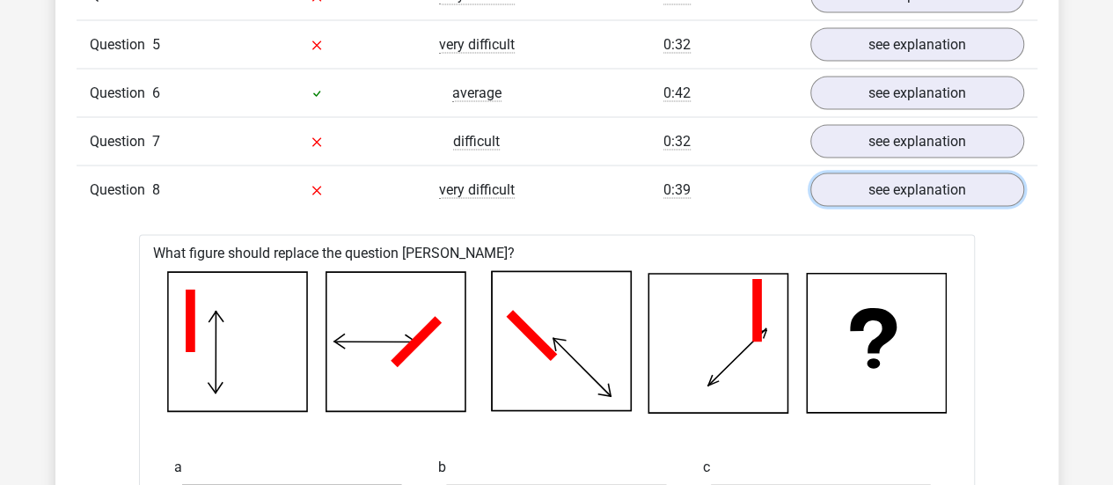
scroll to position [1669, 0]
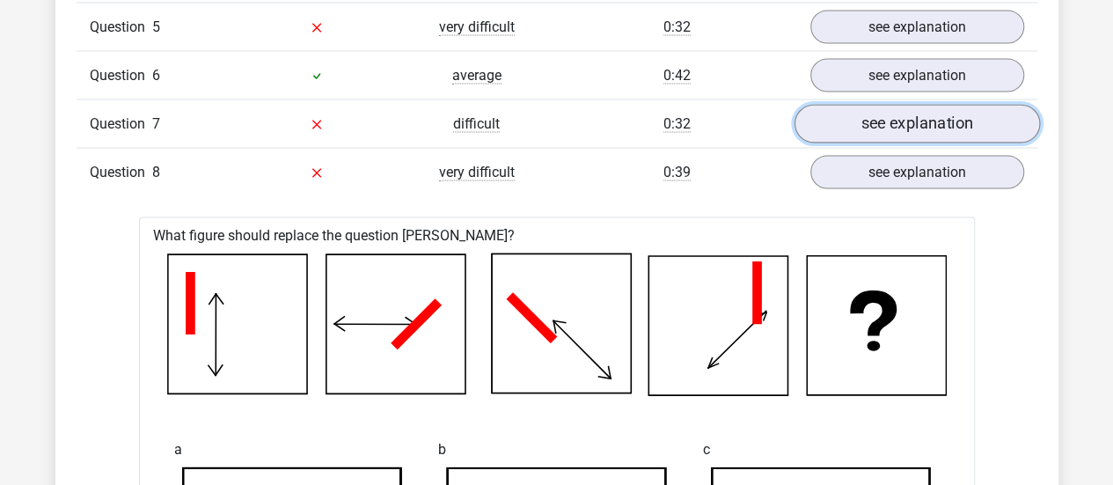
click at [861, 108] on link "see explanation" at bounding box center [917, 124] width 246 height 39
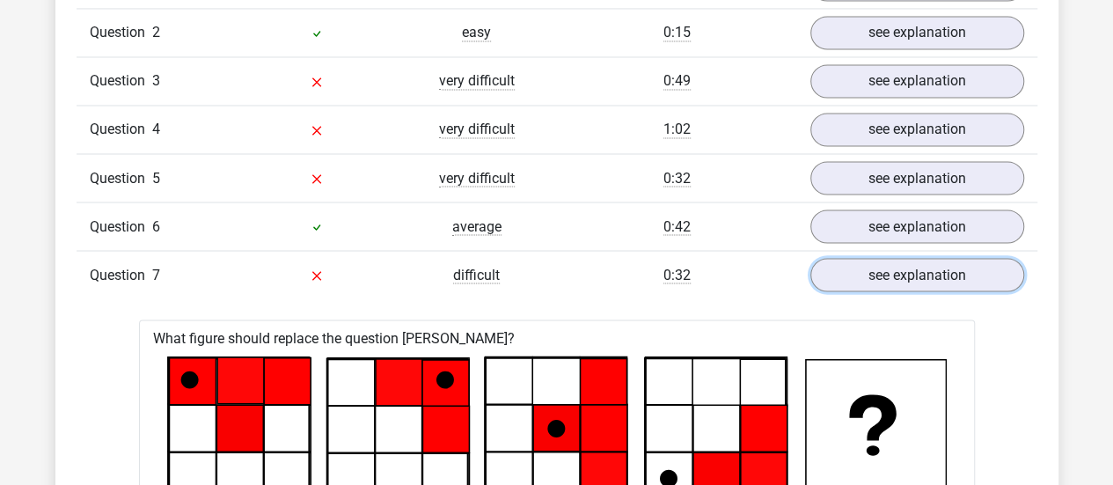
scroll to position [1518, 0]
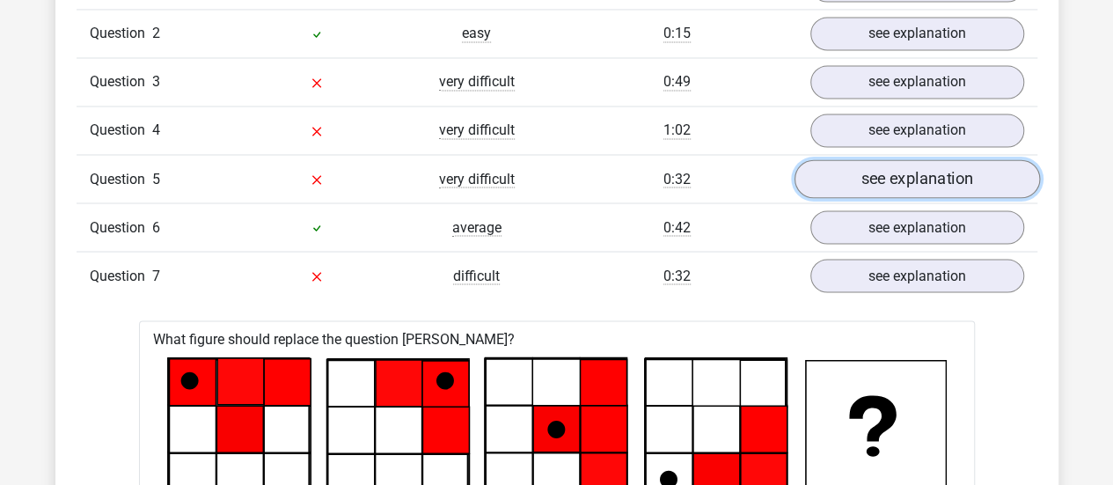
click at [863, 165] on link "see explanation" at bounding box center [917, 178] width 246 height 39
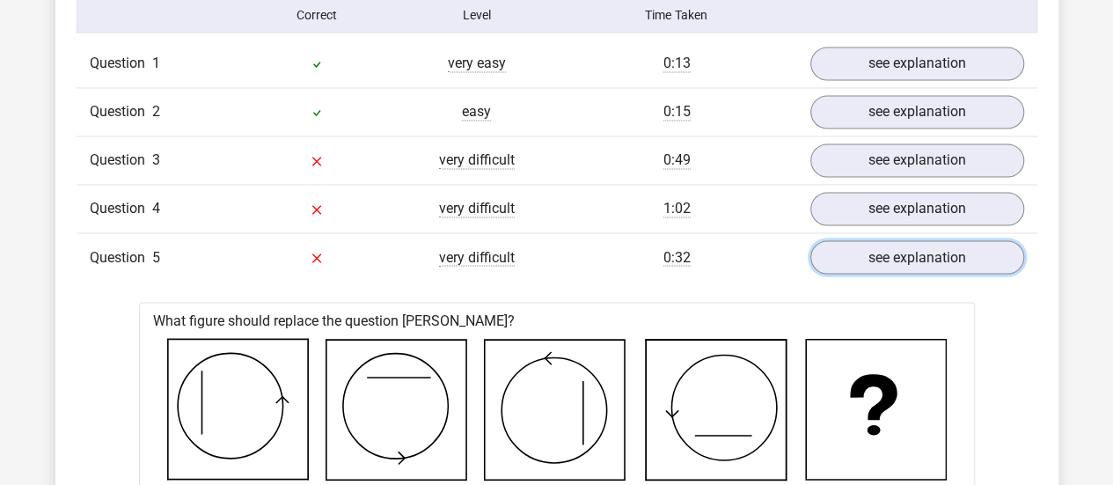
scroll to position [1439, 0]
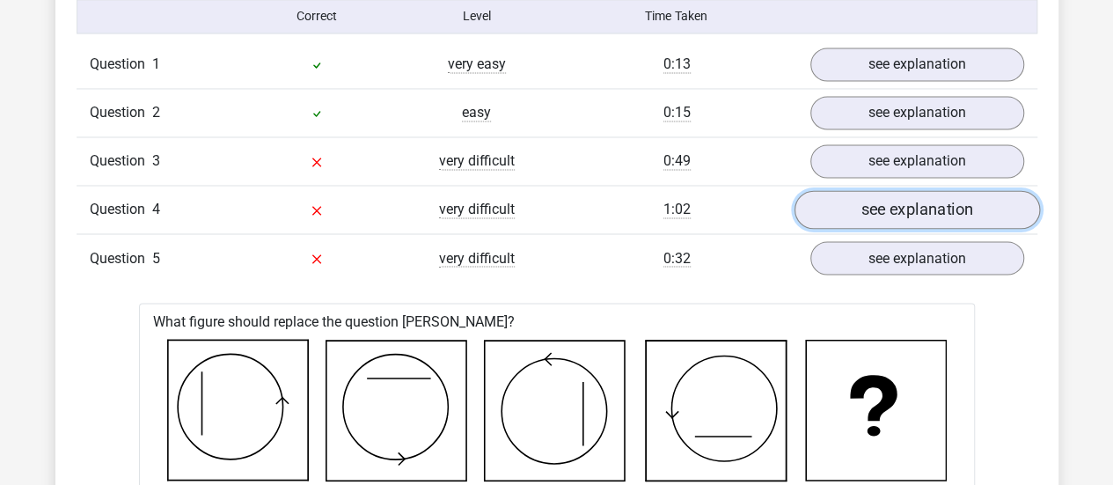
click at [926, 222] on link "see explanation" at bounding box center [917, 209] width 246 height 39
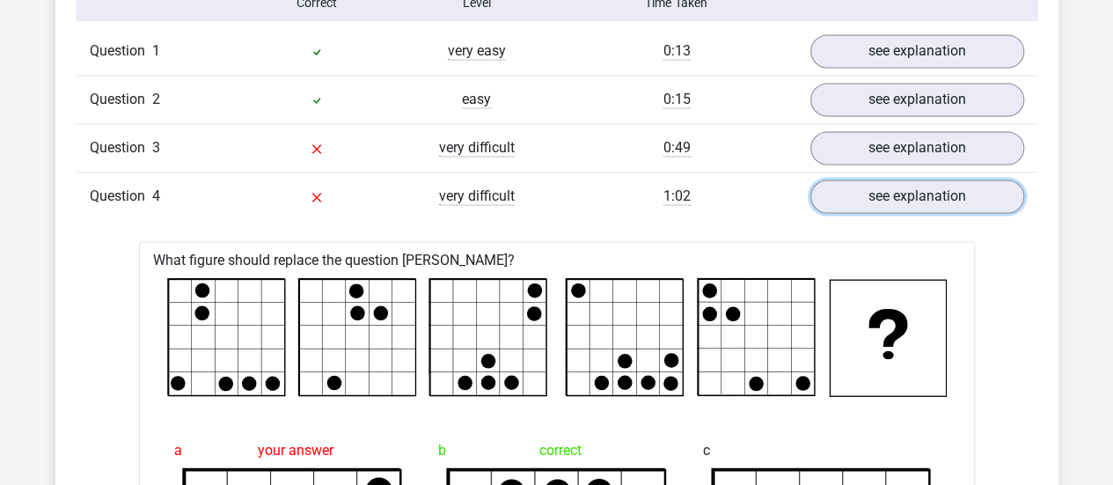
scroll to position [1445, 0]
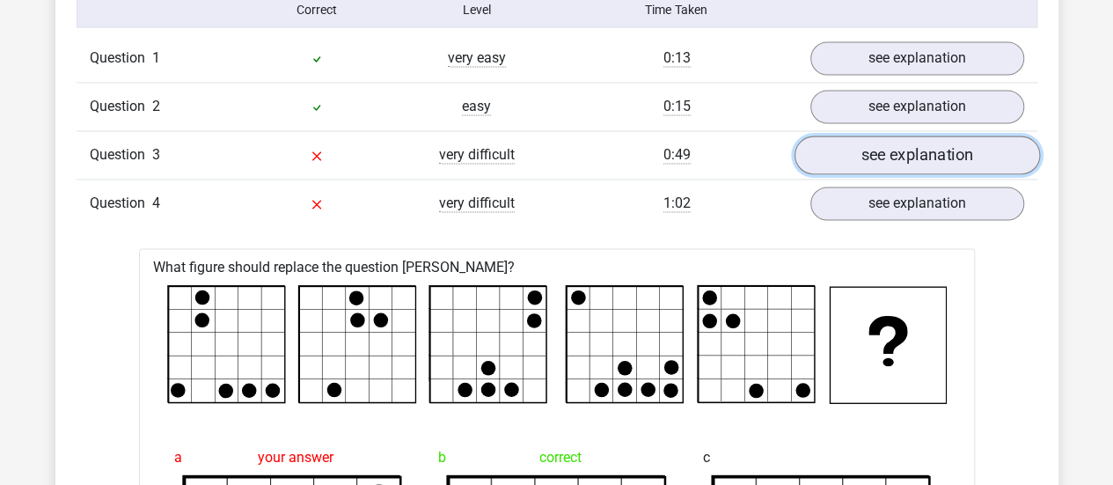
click at [924, 145] on link "see explanation" at bounding box center [917, 155] width 246 height 39
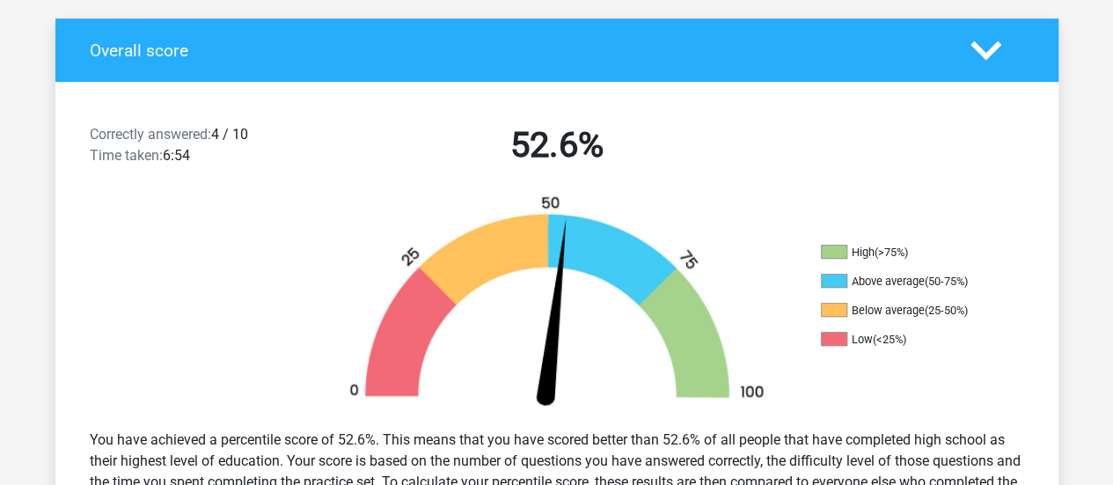
scroll to position [360, 0]
